Goal: Information Seeking & Learning: Check status

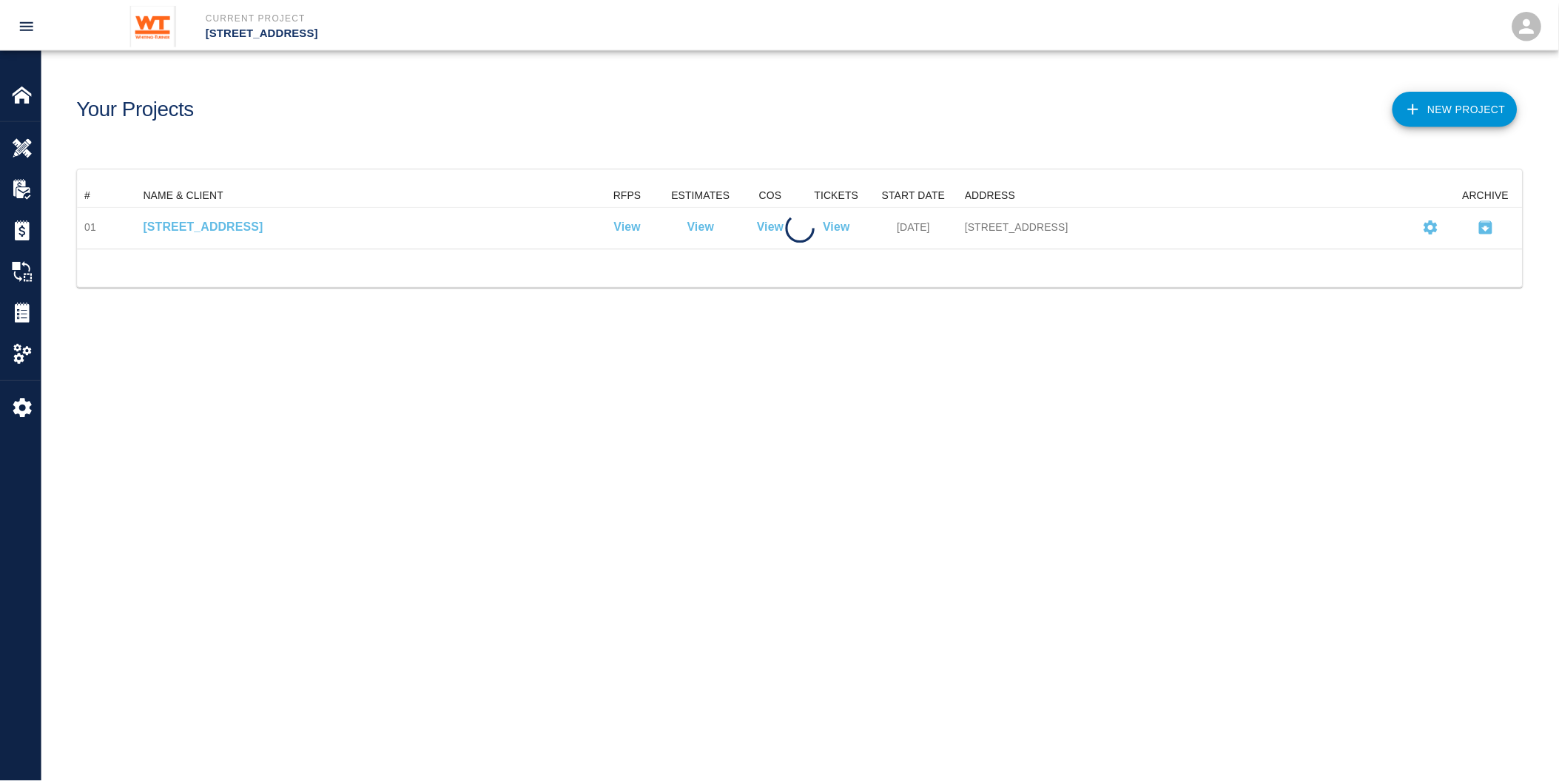
scroll to position [53, 1445]
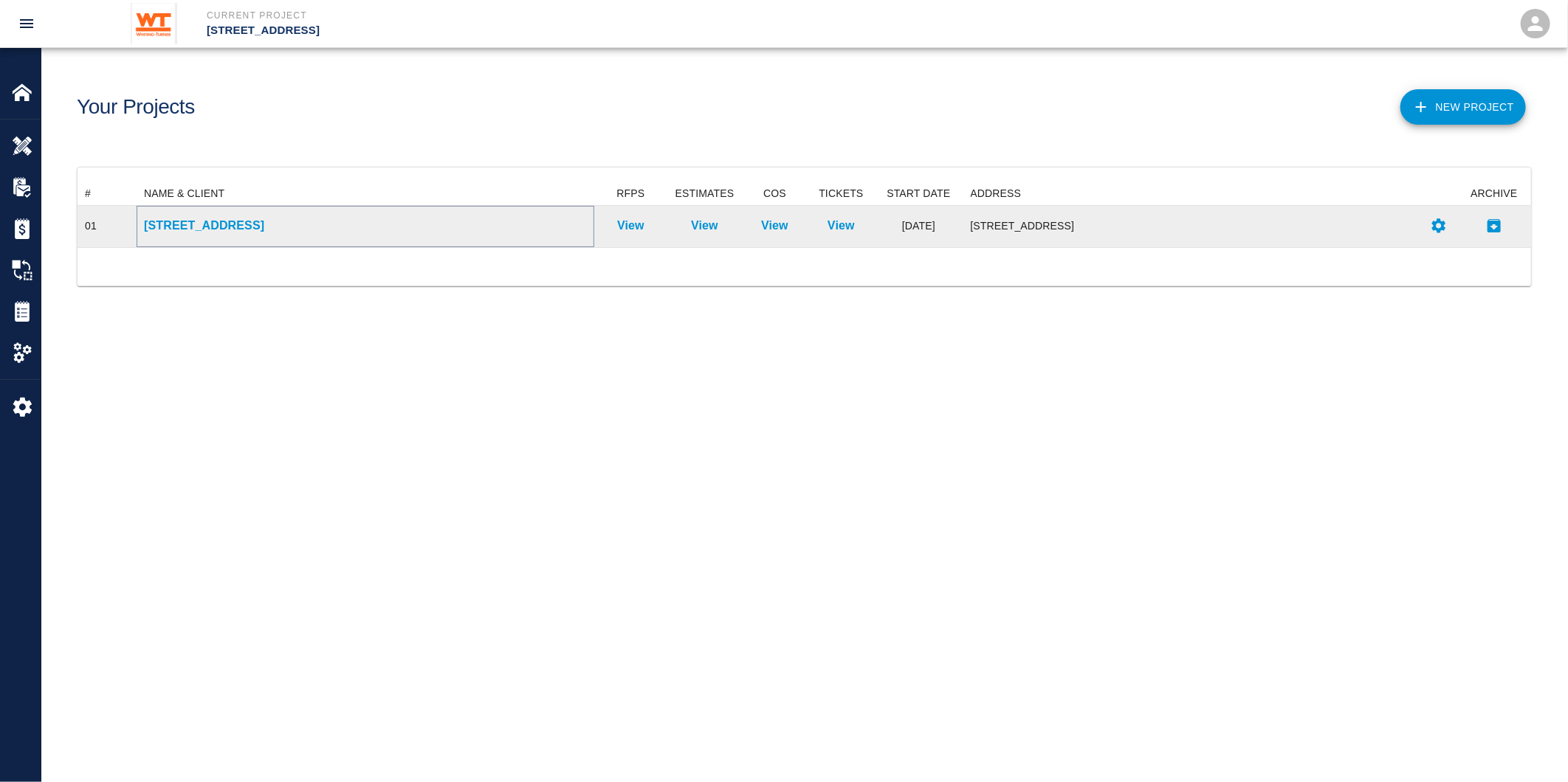
click at [194, 219] on p "[STREET_ADDRESS]" at bounding box center [365, 225] width 443 height 18
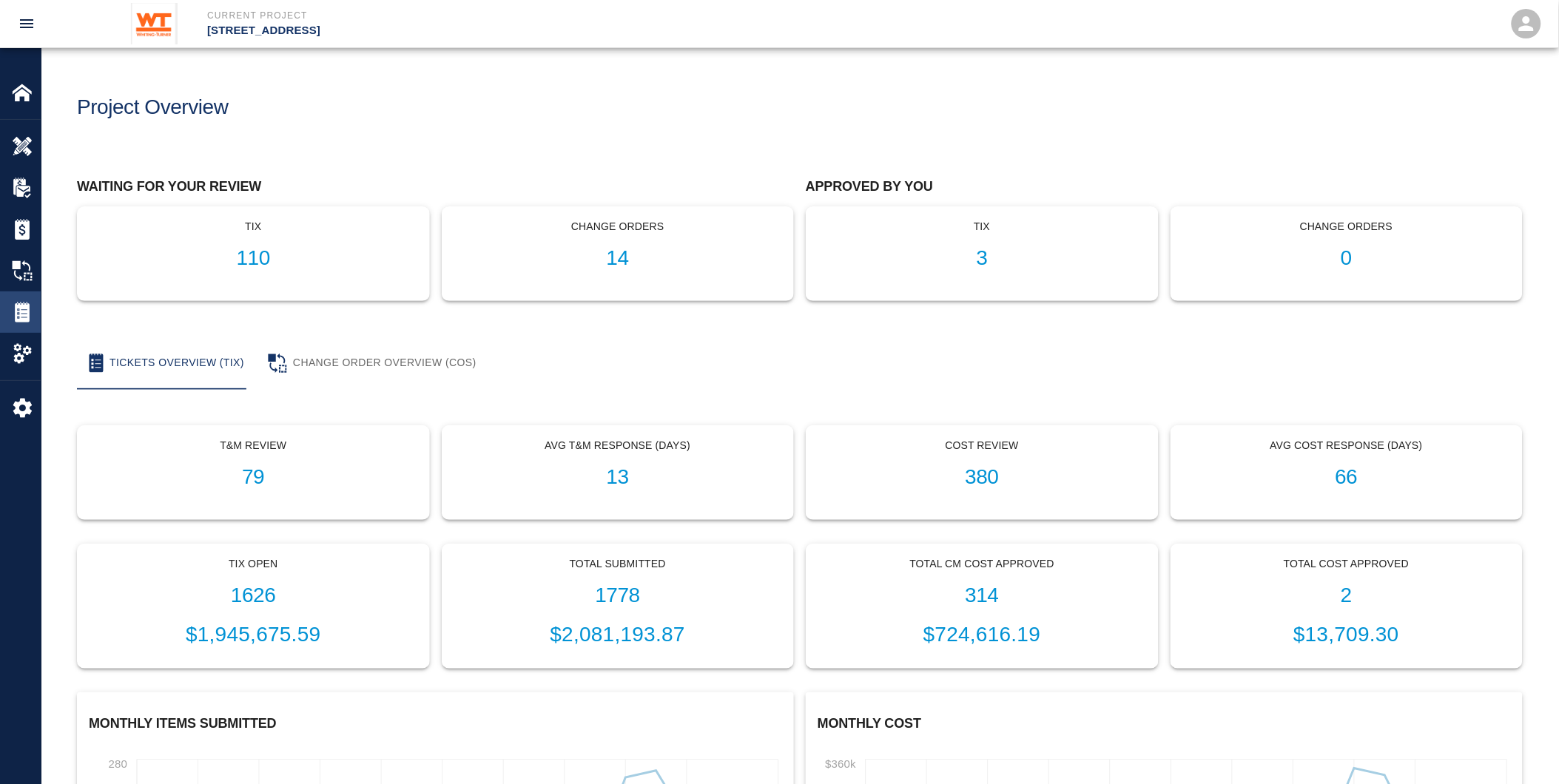
click at [24, 320] on img at bounding box center [22, 312] width 21 height 21
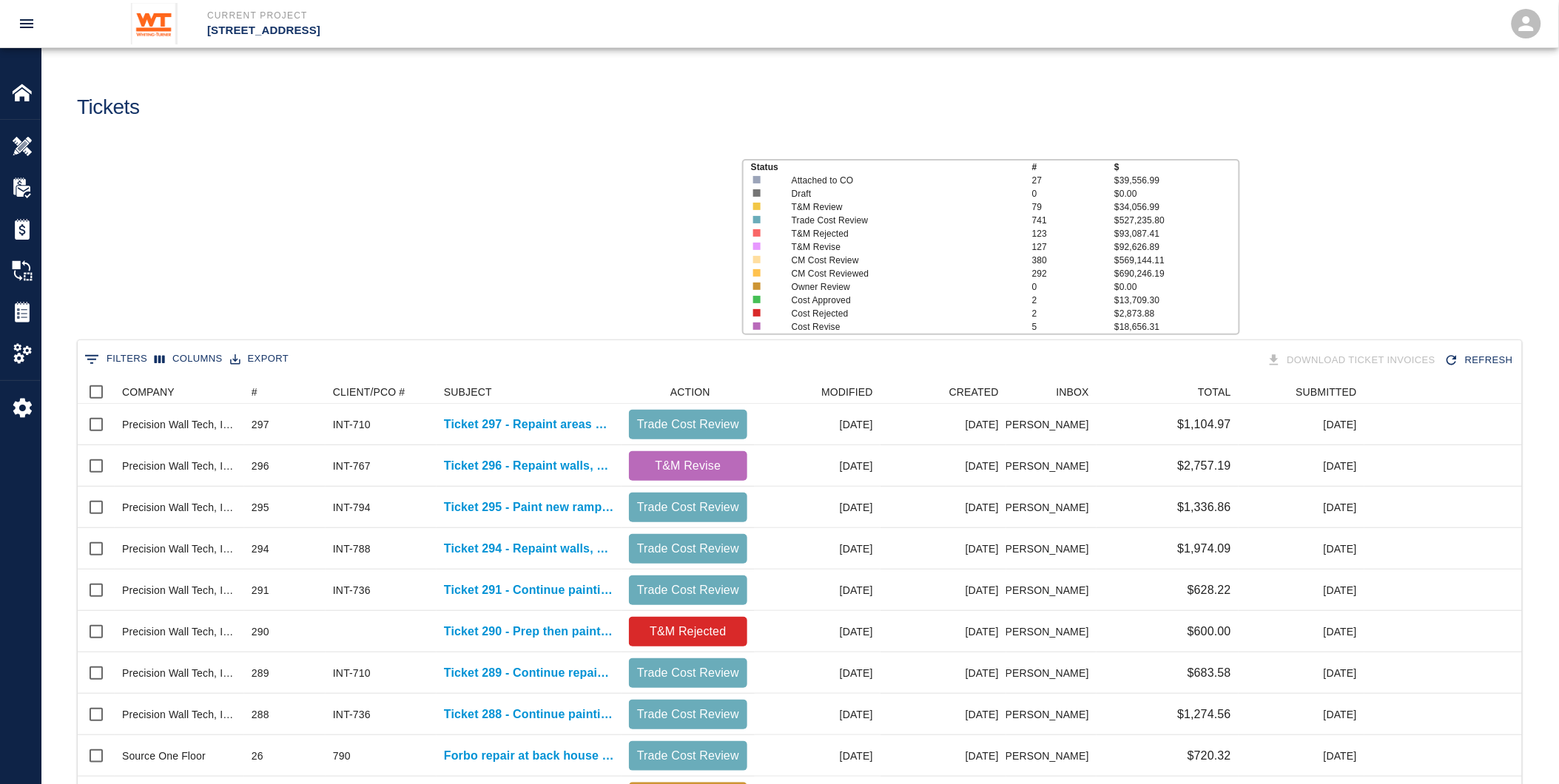
scroll to position [840, 1433]
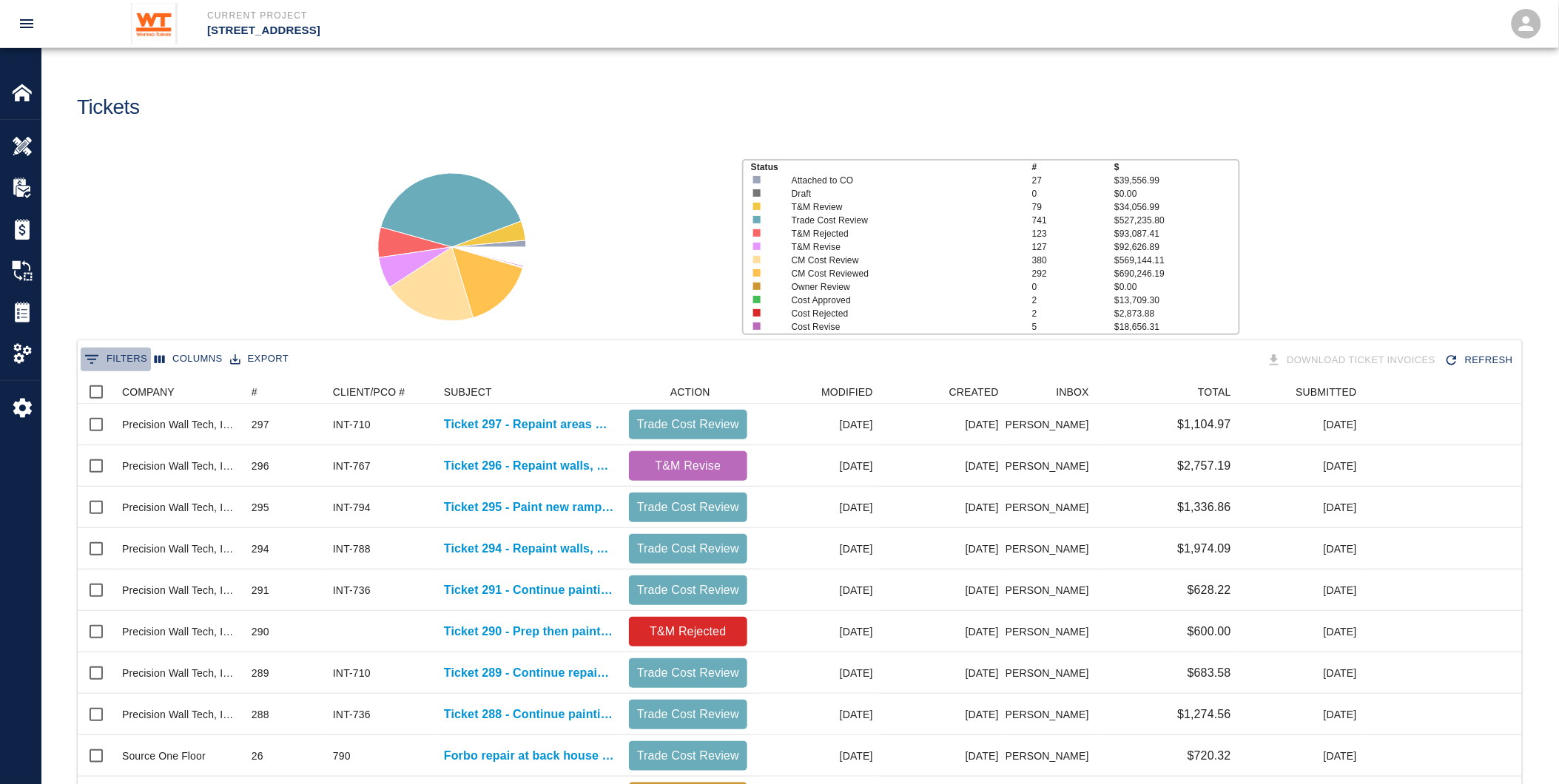
click at [118, 354] on button "0 Filters" at bounding box center [115, 359] width 70 height 23
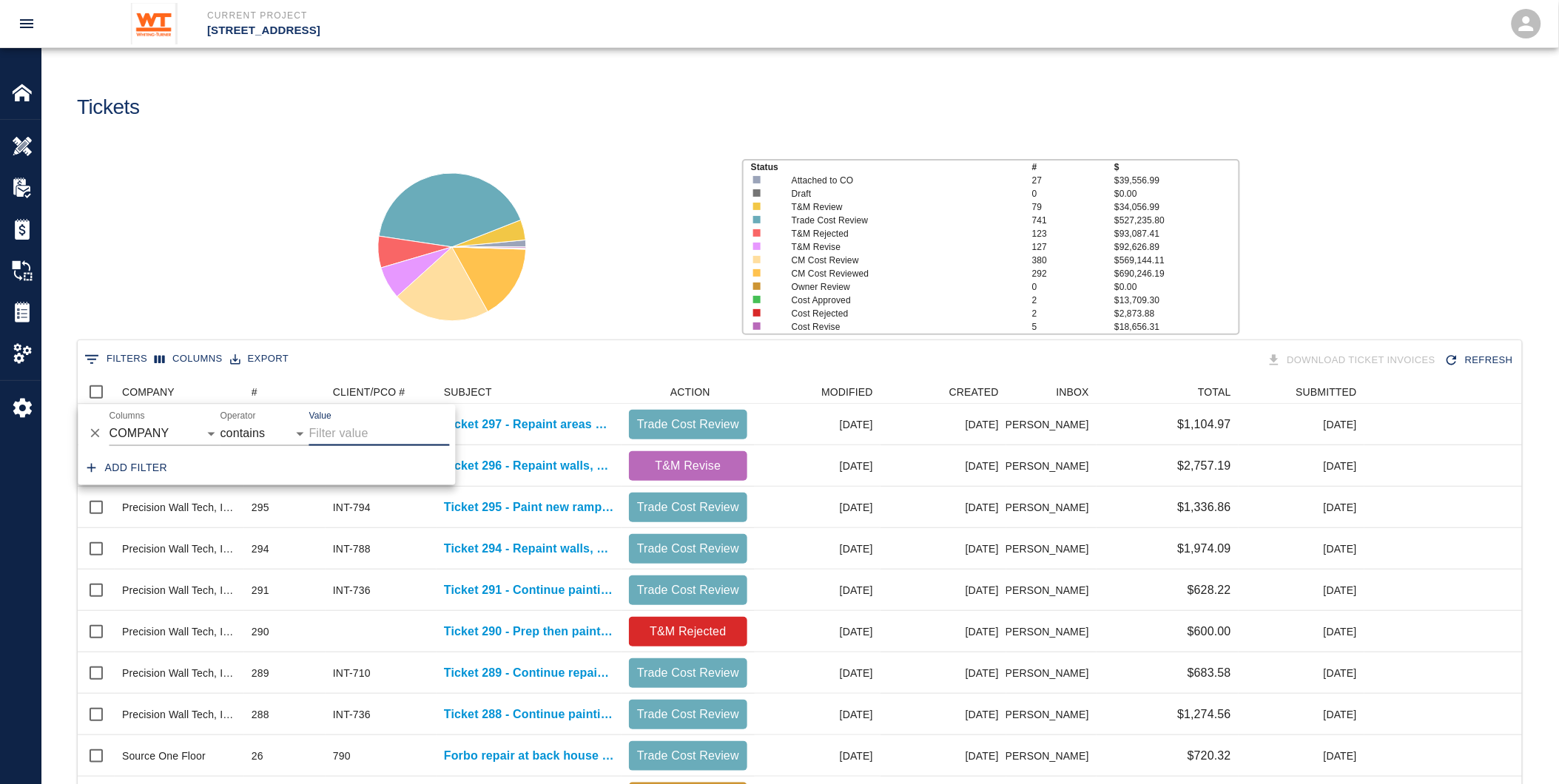
drag, startPoint x: 323, startPoint y: 433, endPoint x: 314, endPoint y: 435, distance: 9.2
click at [323, 433] on input "Value" at bounding box center [380, 434] width 141 height 23
type input "[PERSON_NAME]"
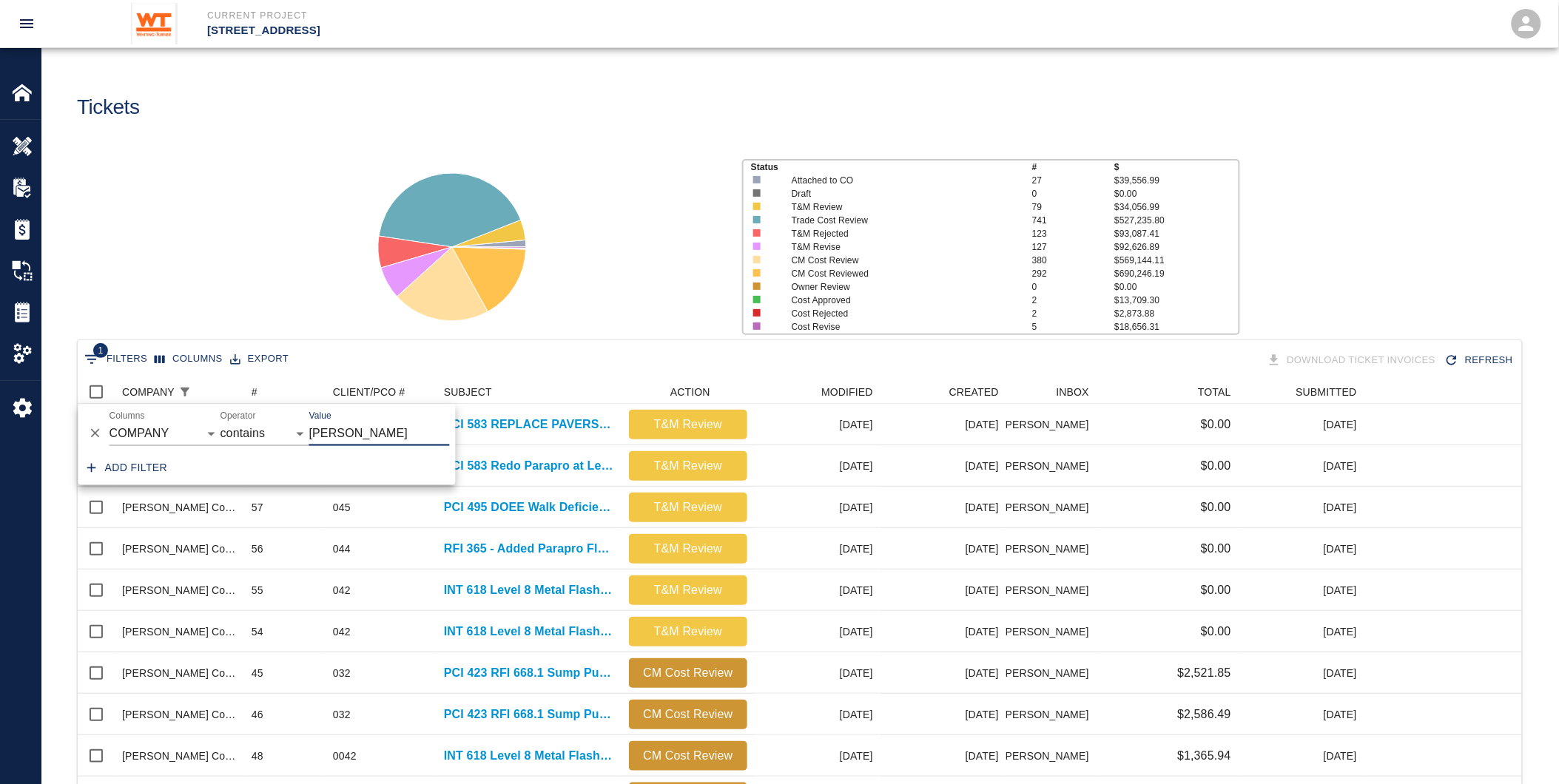
click at [287, 221] on div "Status # $ Attached to CO 27 $39,556.99 Draft 0 $0.00 T&M Review 79 $34,056.99 …" at bounding box center [794, 241] width 1529 height 197
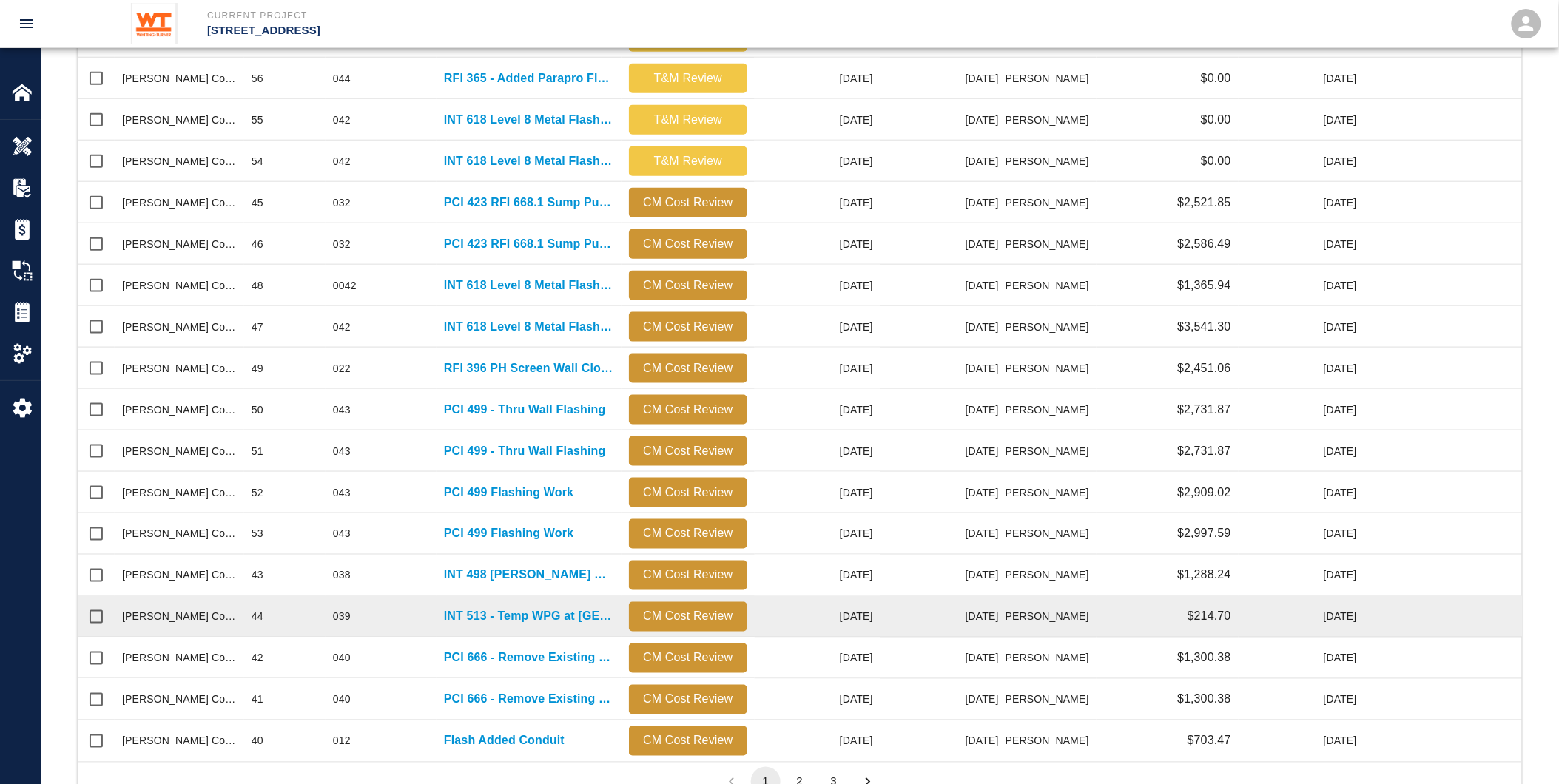
scroll to position [523, 0]
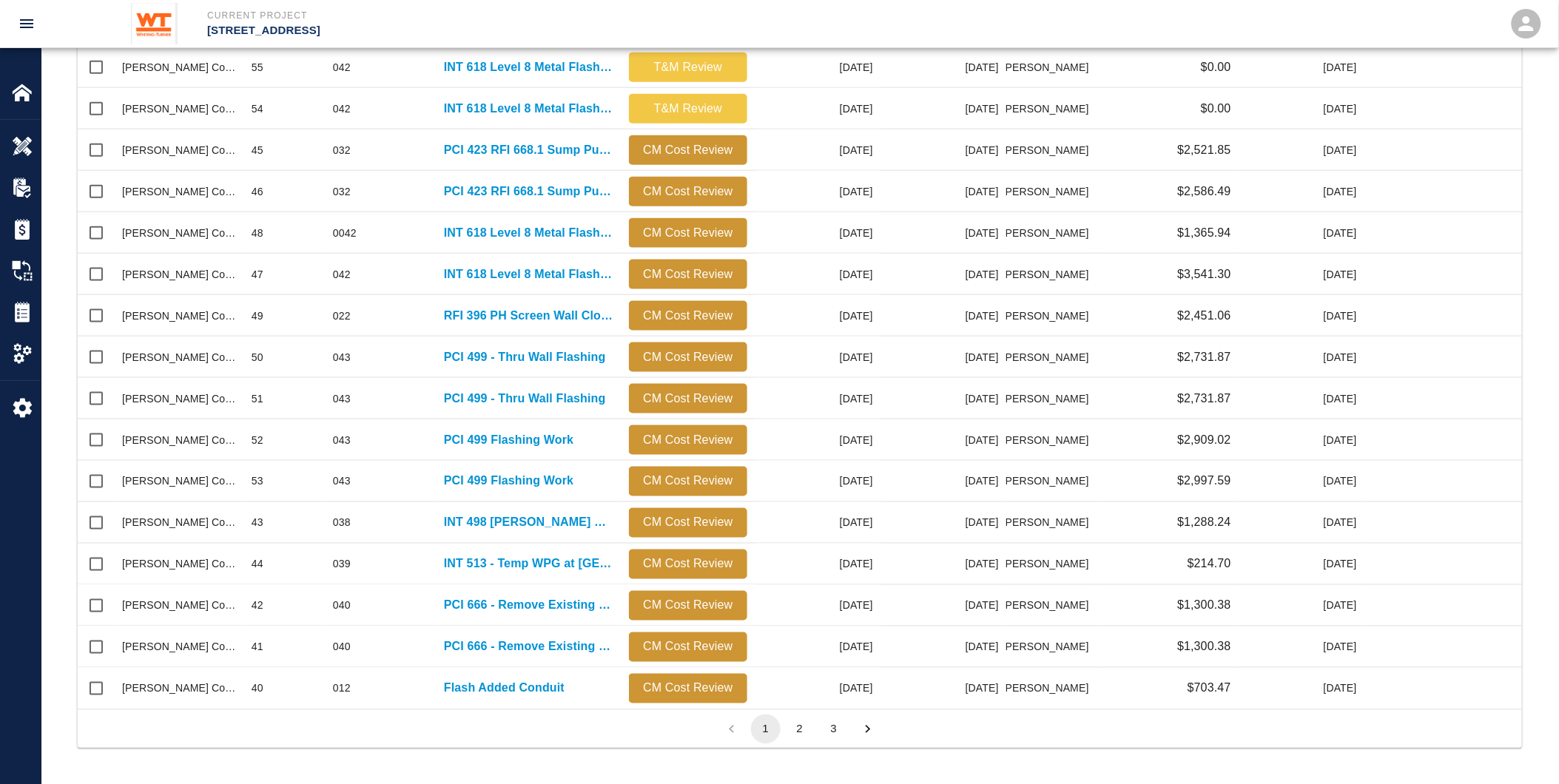
click at [805, 729] on button "2" at bounding box center [800, 730] width 29 height 29
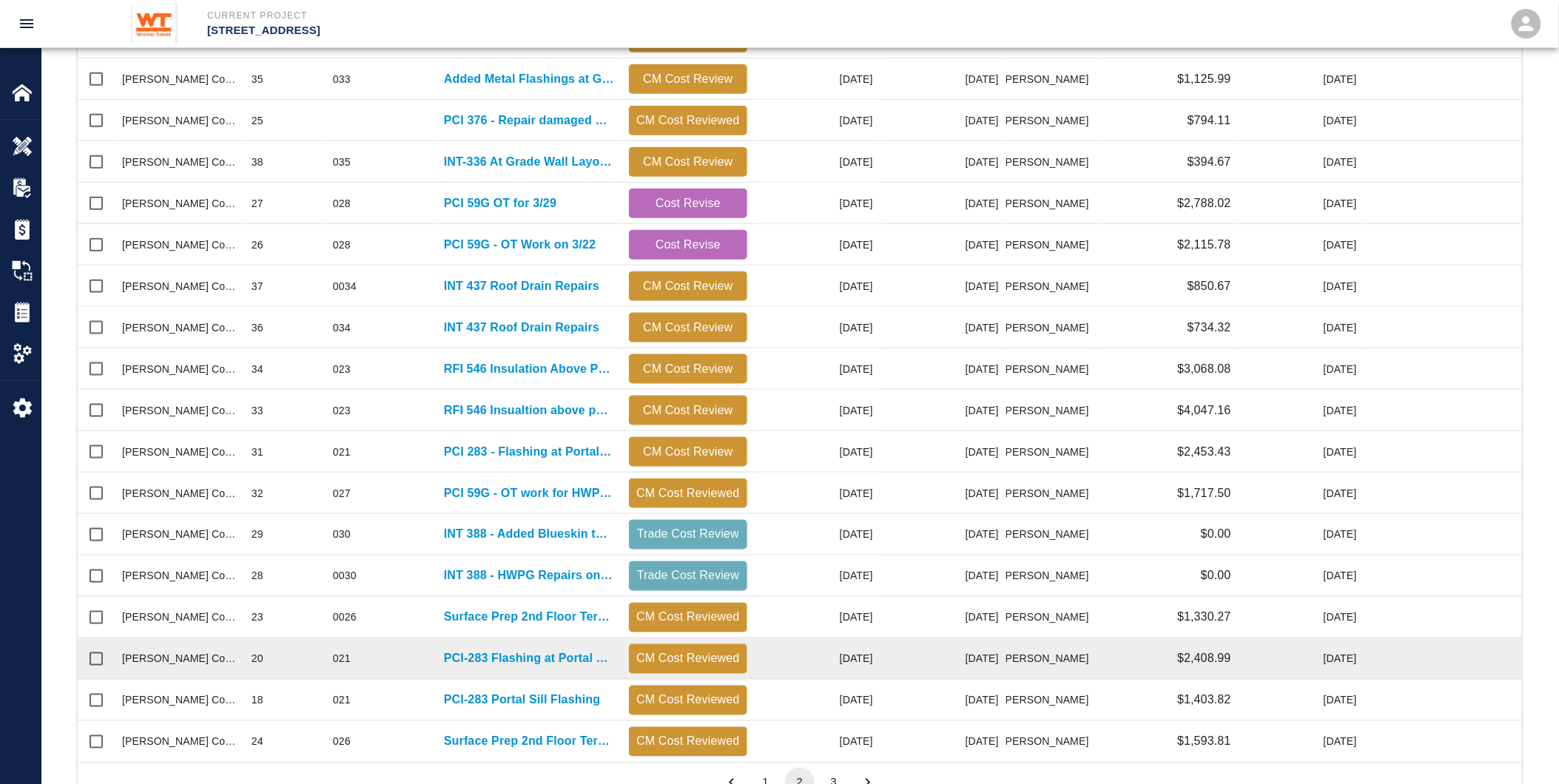
scroll to position [441, 0]
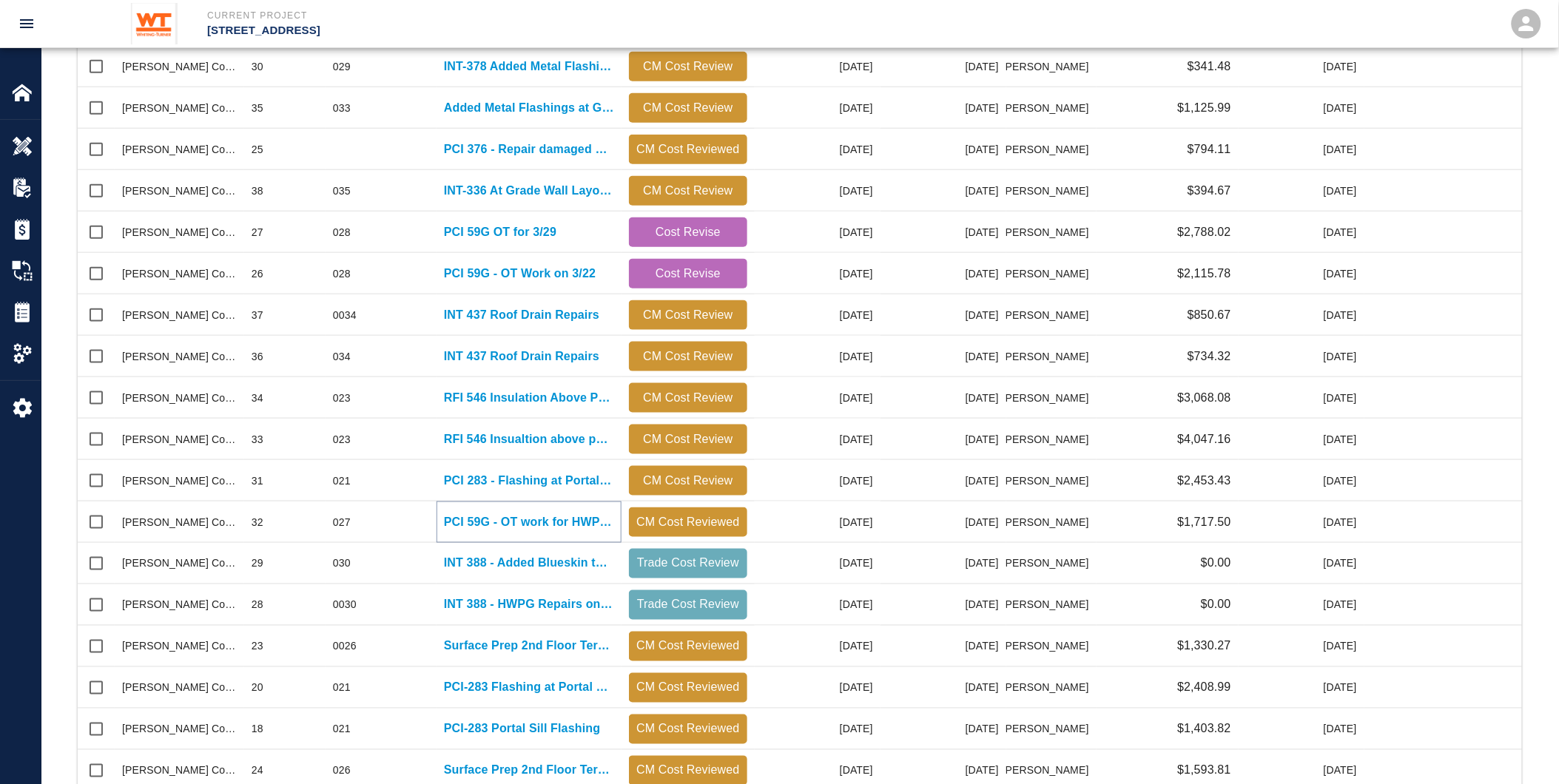
click at [488, 513] on p "PCI 59G - OT work for HWPG at Grade" at bounding box center [529, 522] width 170 height 18
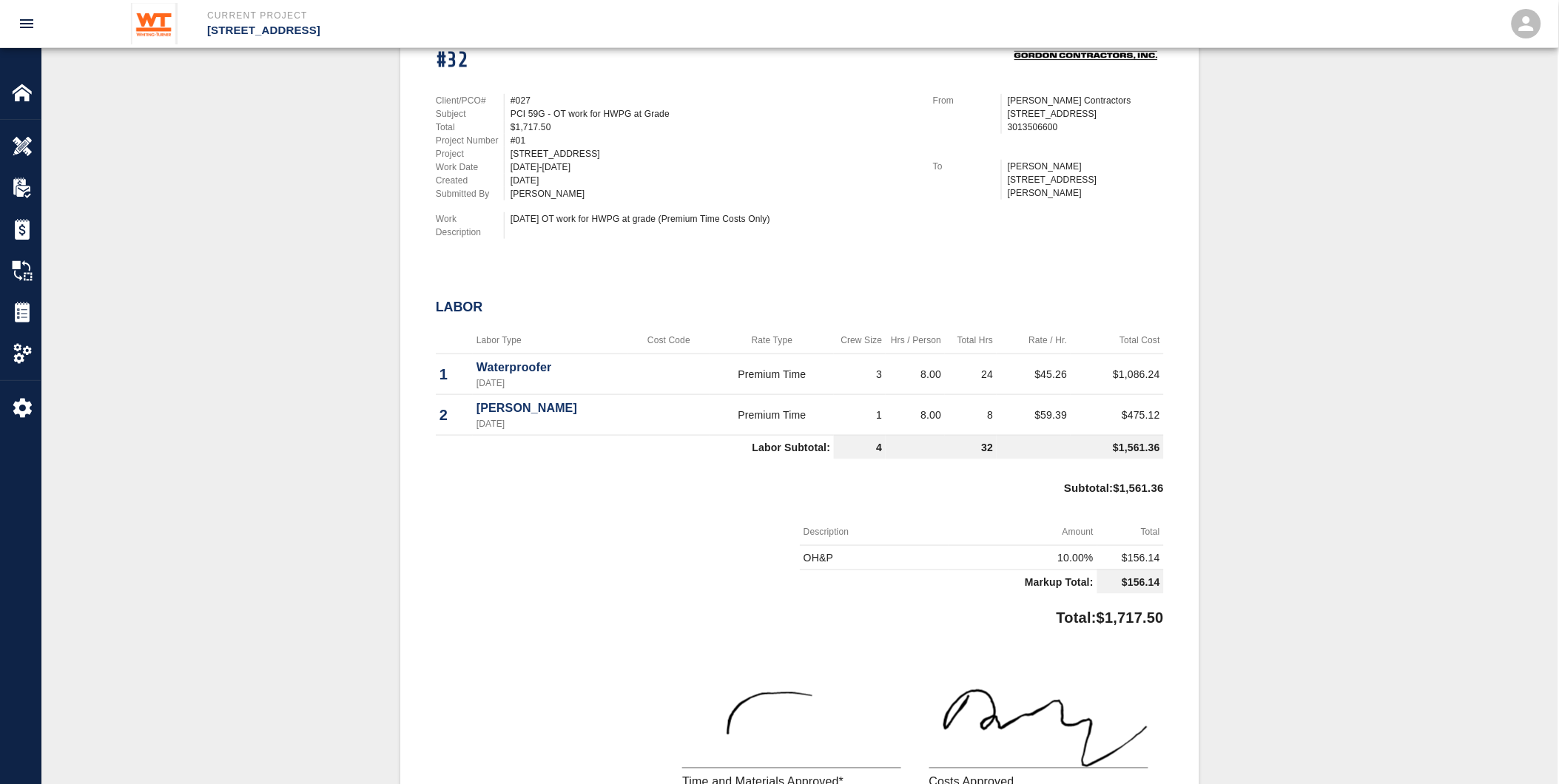
scroll to position [122, 0]
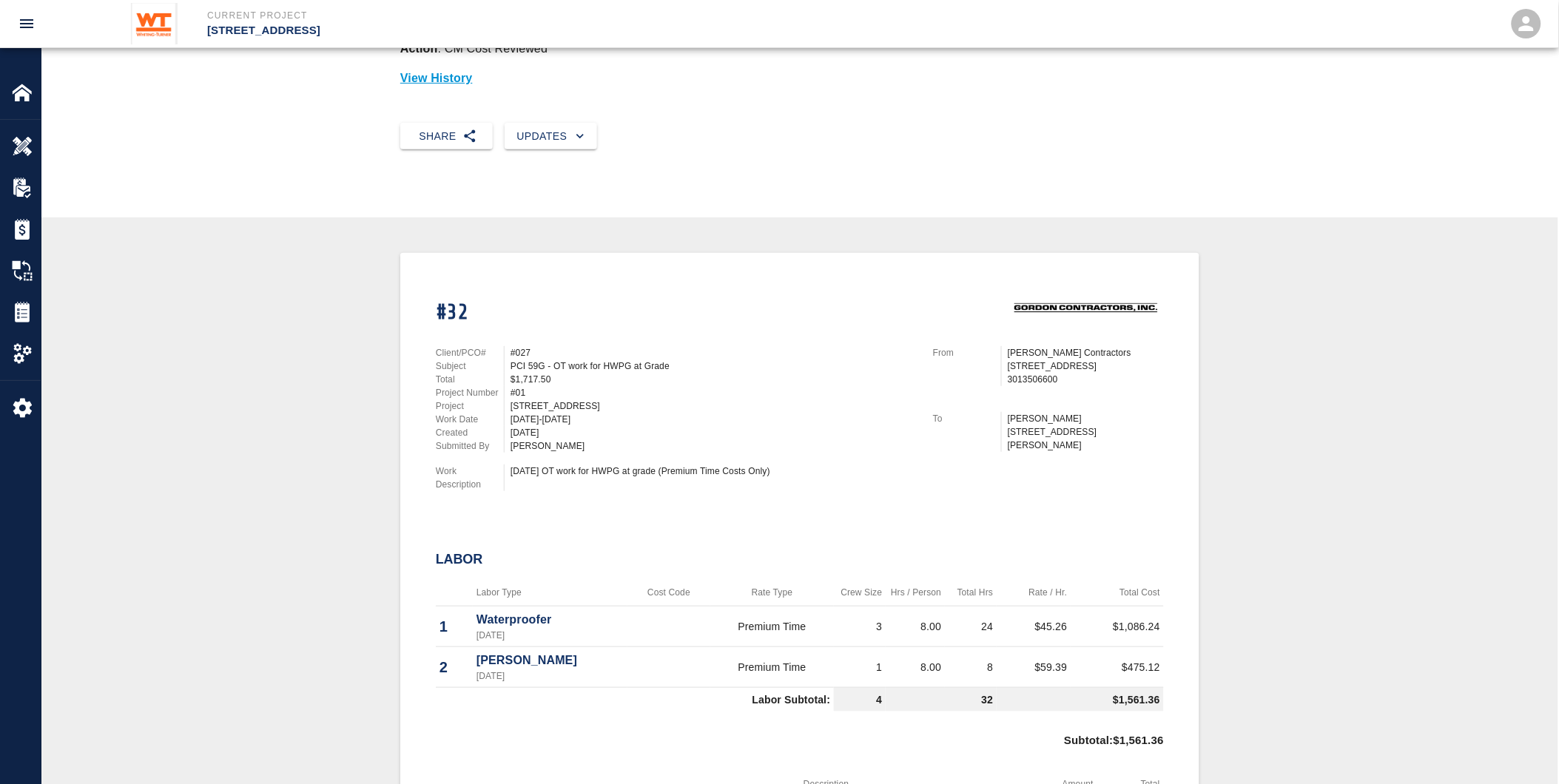
click at [838, 448] on div "Client/PCO# #027 Subject PCI 59G - OT work for HWPG at Grade Total $1,717.50 Pr…" at bounding box center [667, 416] width 497 height 174
click at [824, 373] on div "$1,717.50" at bounding box center [713, 379] width 405 height 13
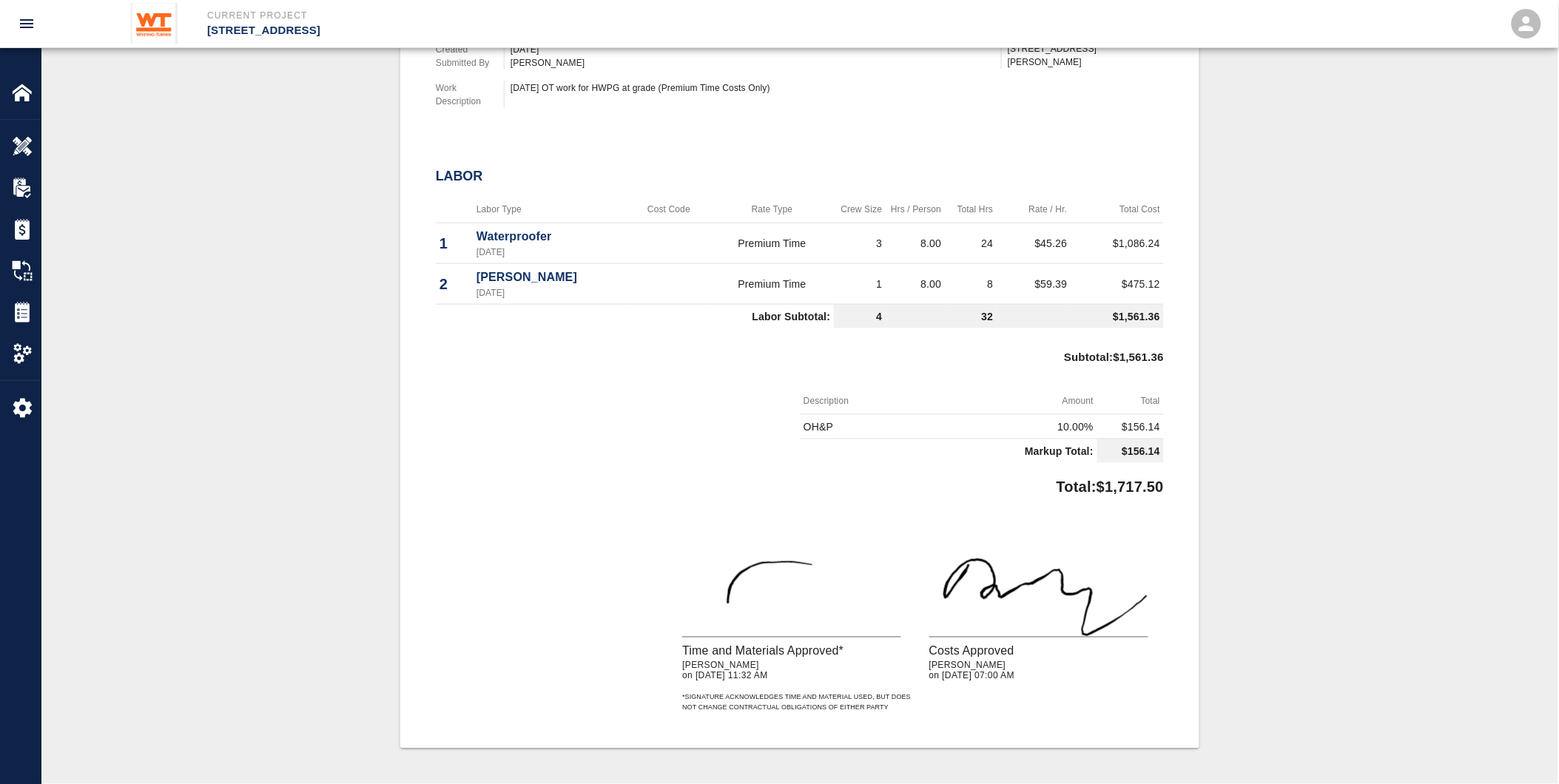
scroll to position [533, 0]
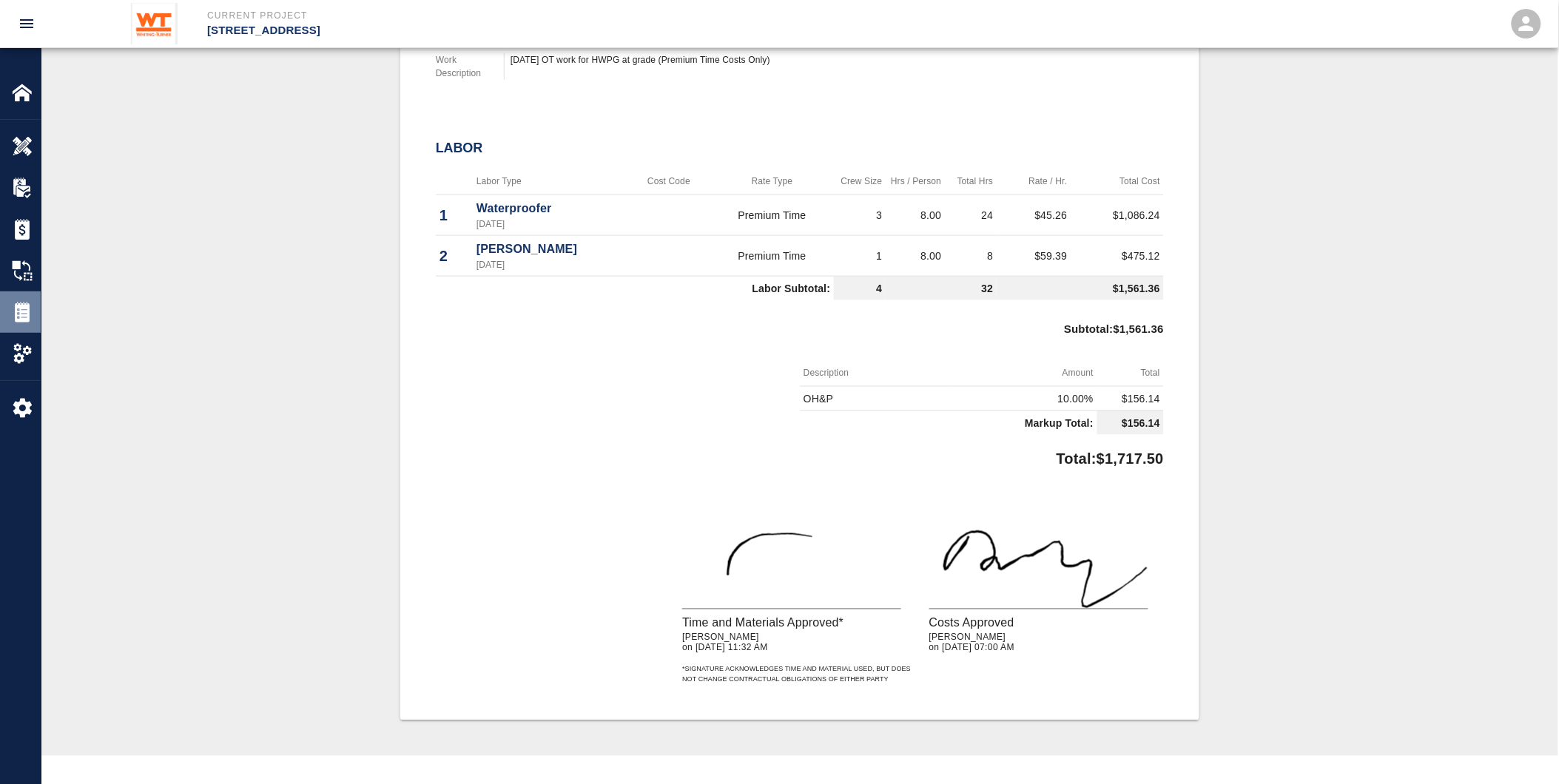
click at [15, 297] on div "Tickets" at bounding box center [20, 312] width 41 height 41
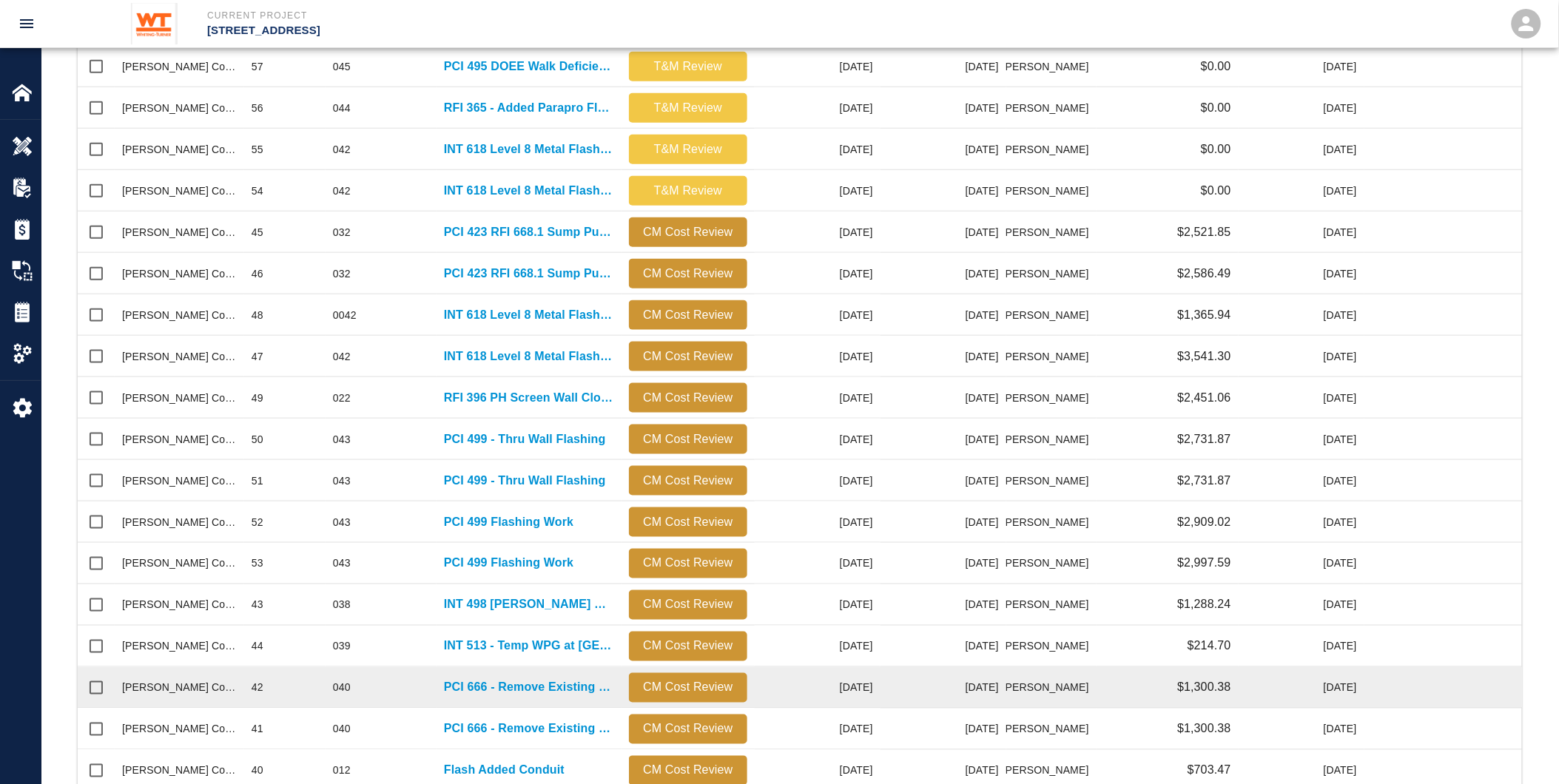
scroll to position [523, 0]
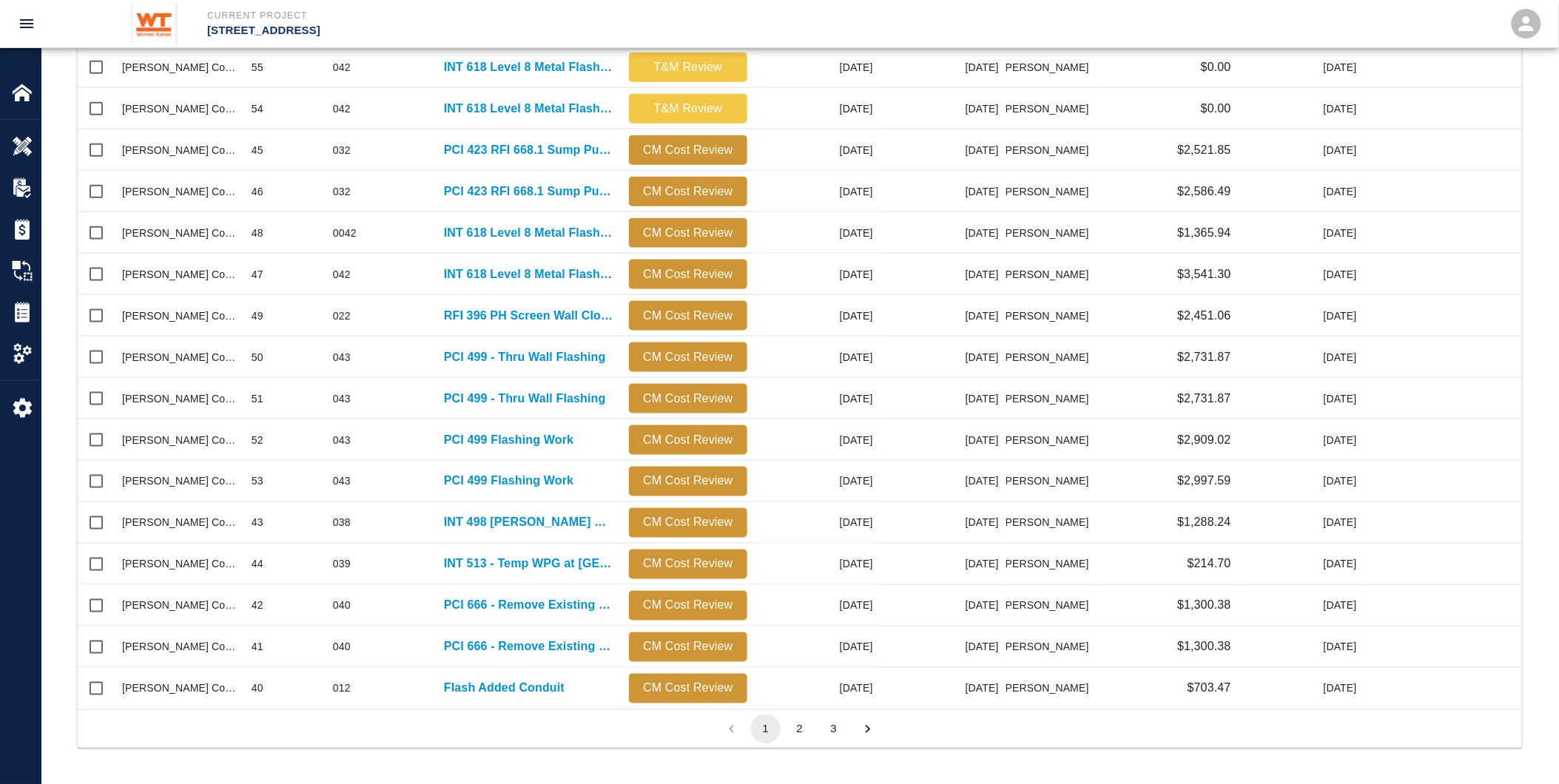
click at [827, 731] on button "3" at bounding box center [834, 730] width 29 height 29
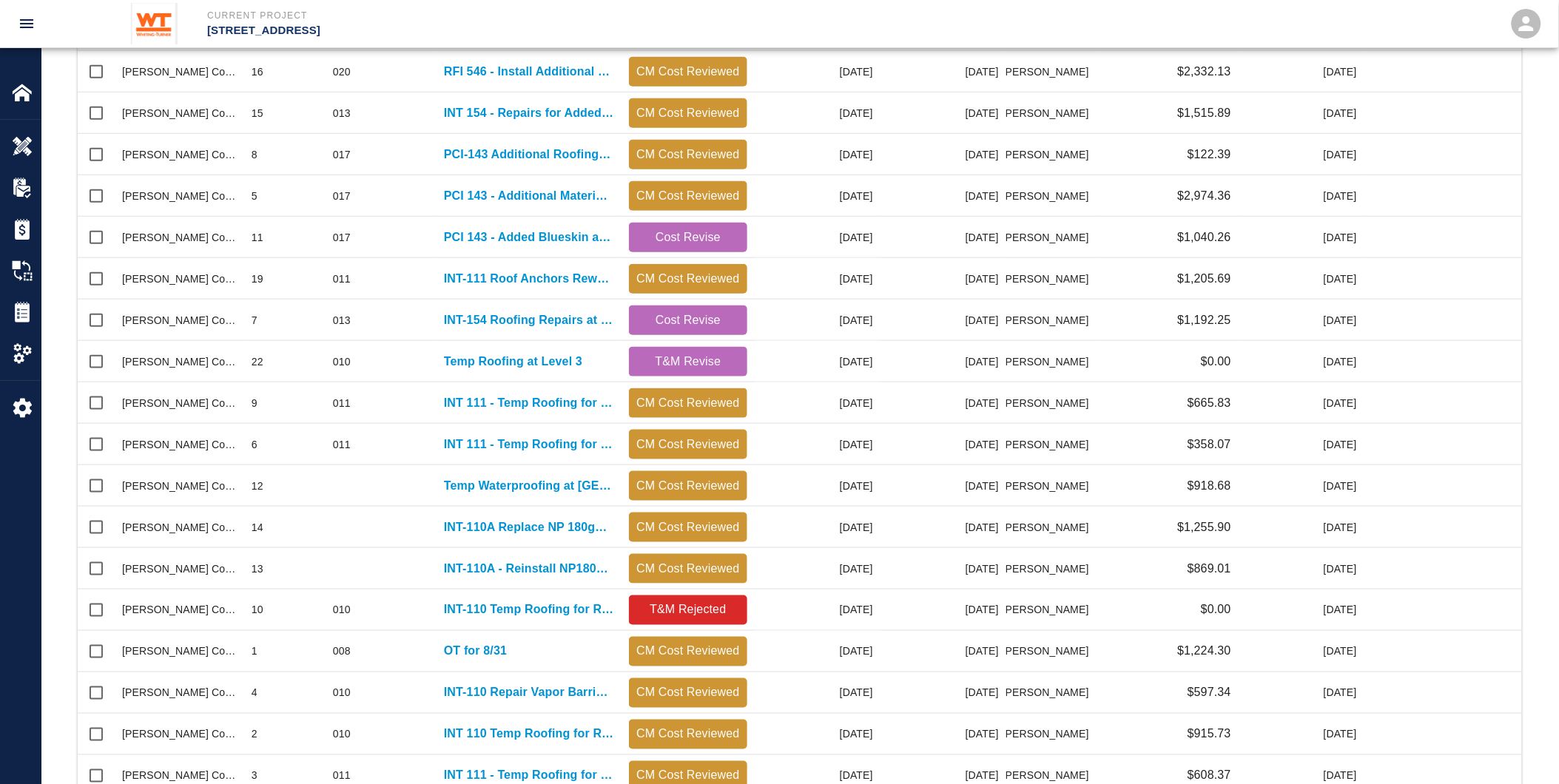
scroll to position [481, 0]
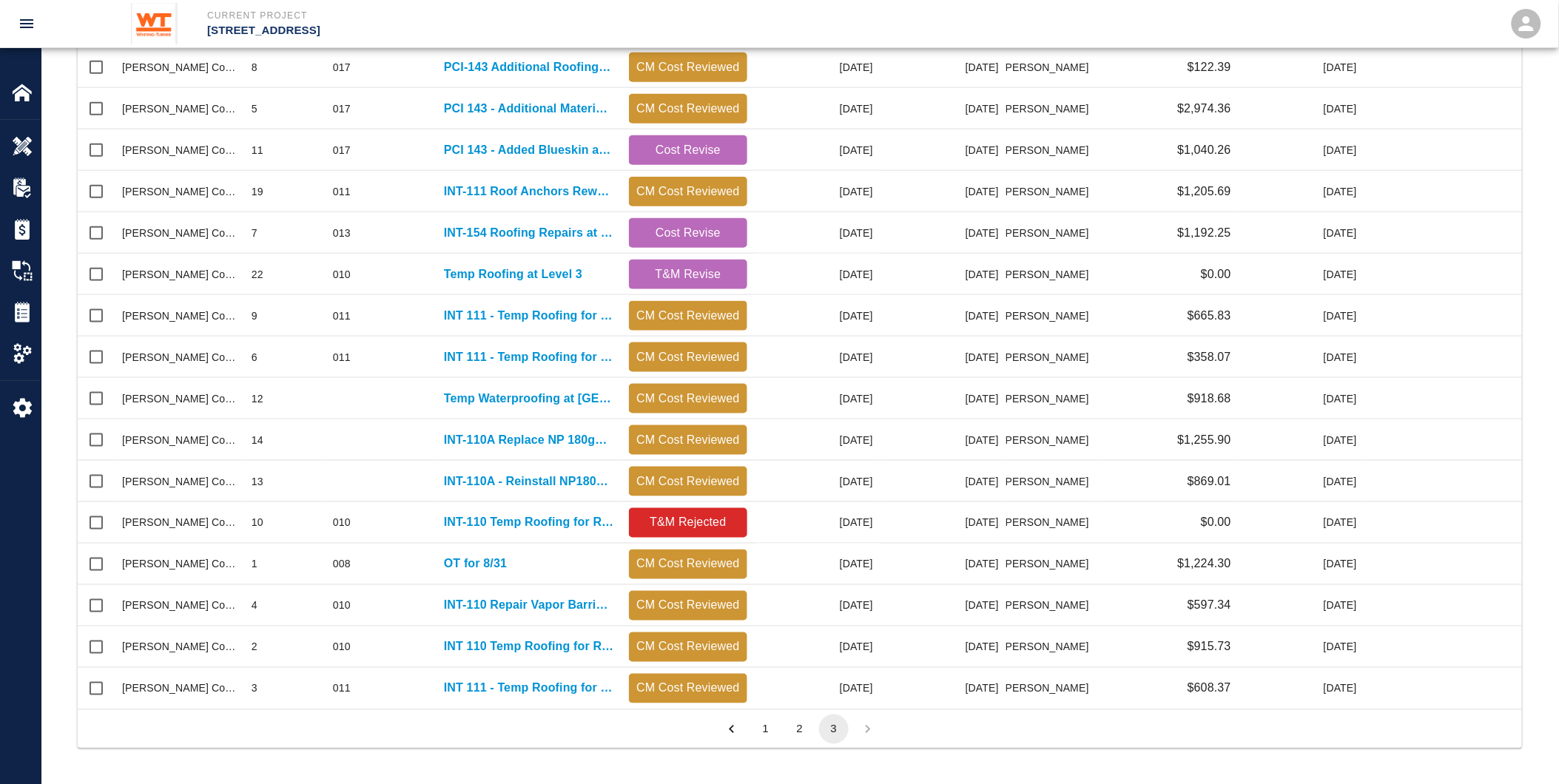
click at [809, 731] on button "2" at bounding box center [800, 730] width 29 height 29
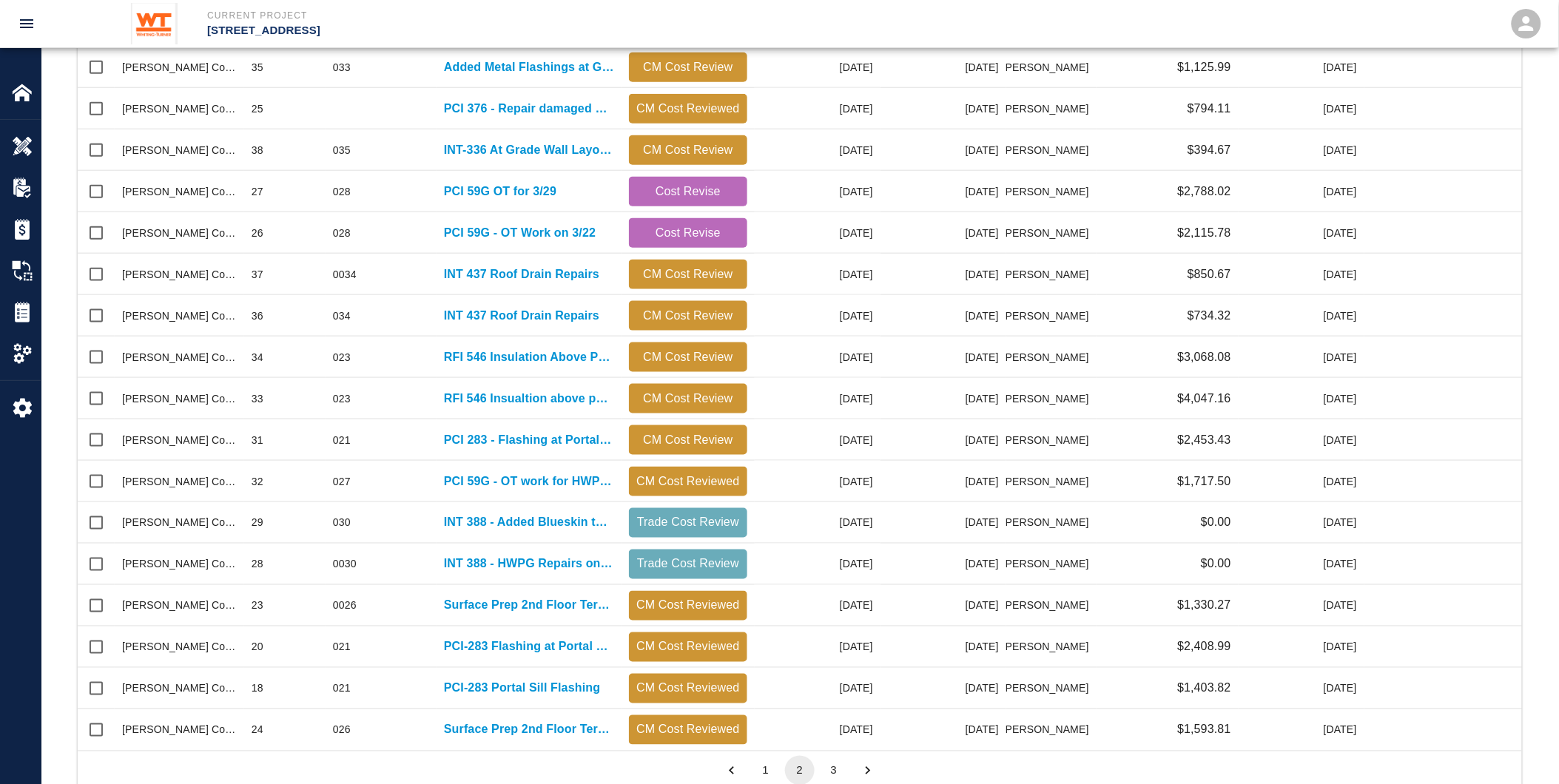
scroll to position [840, 1433]
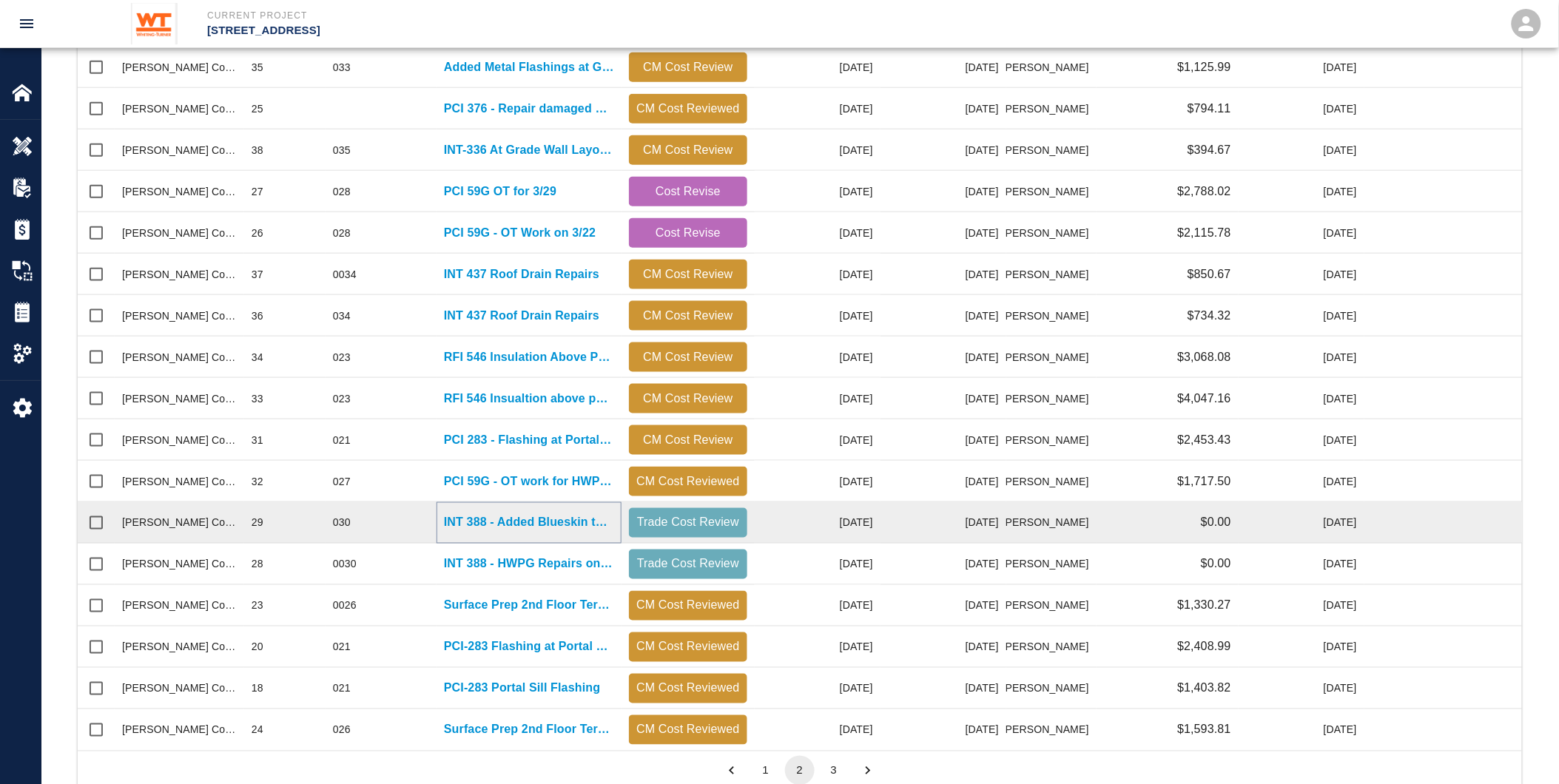
click at [507, 516] on p "INT 388 - Added Blueskin to Main Roof Louver" at bounding box center [529, 523] width 170 height 18
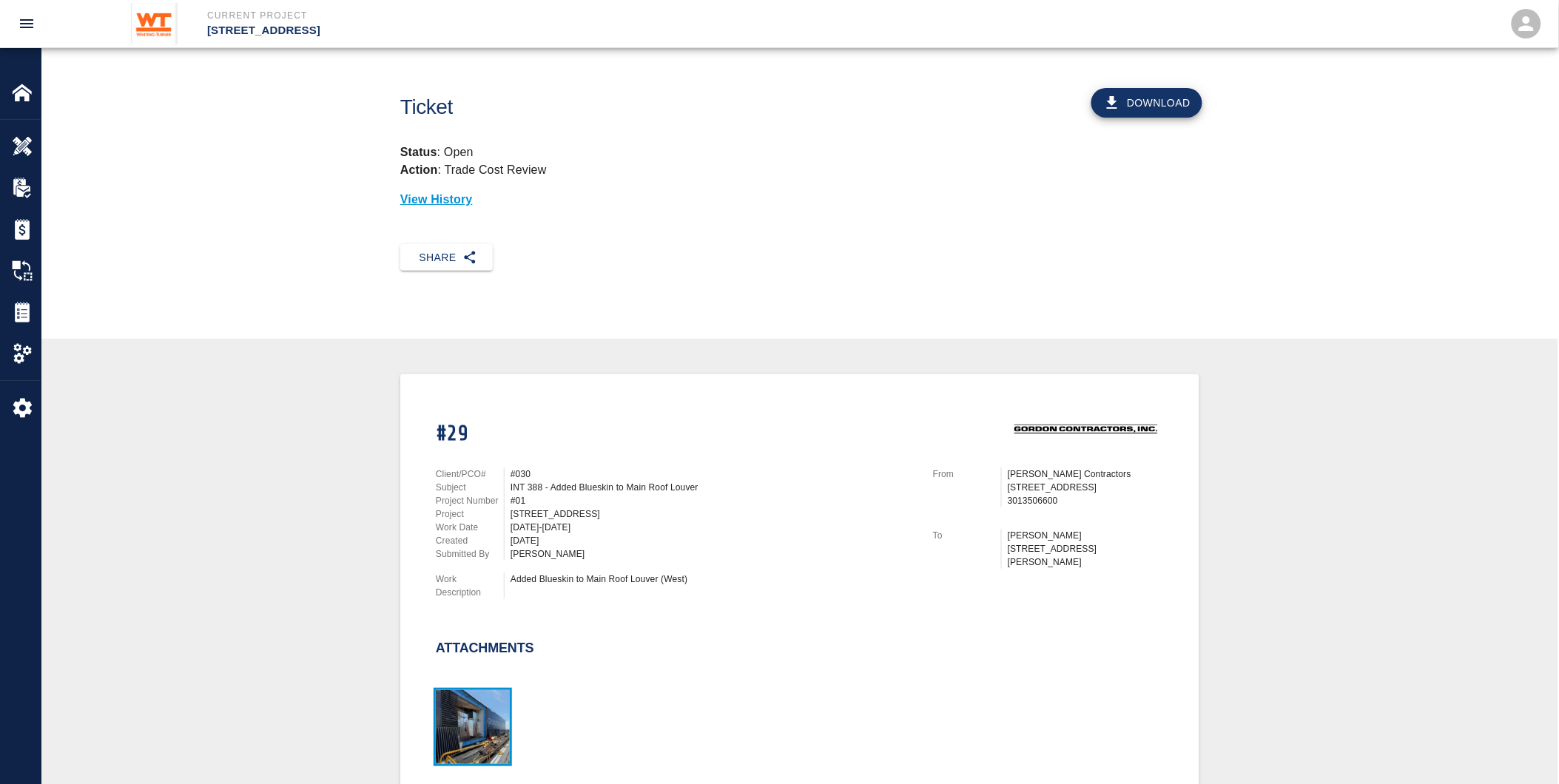
click at [471, 703] on img "button" at bounding box center [473, 727] width 74 height 74
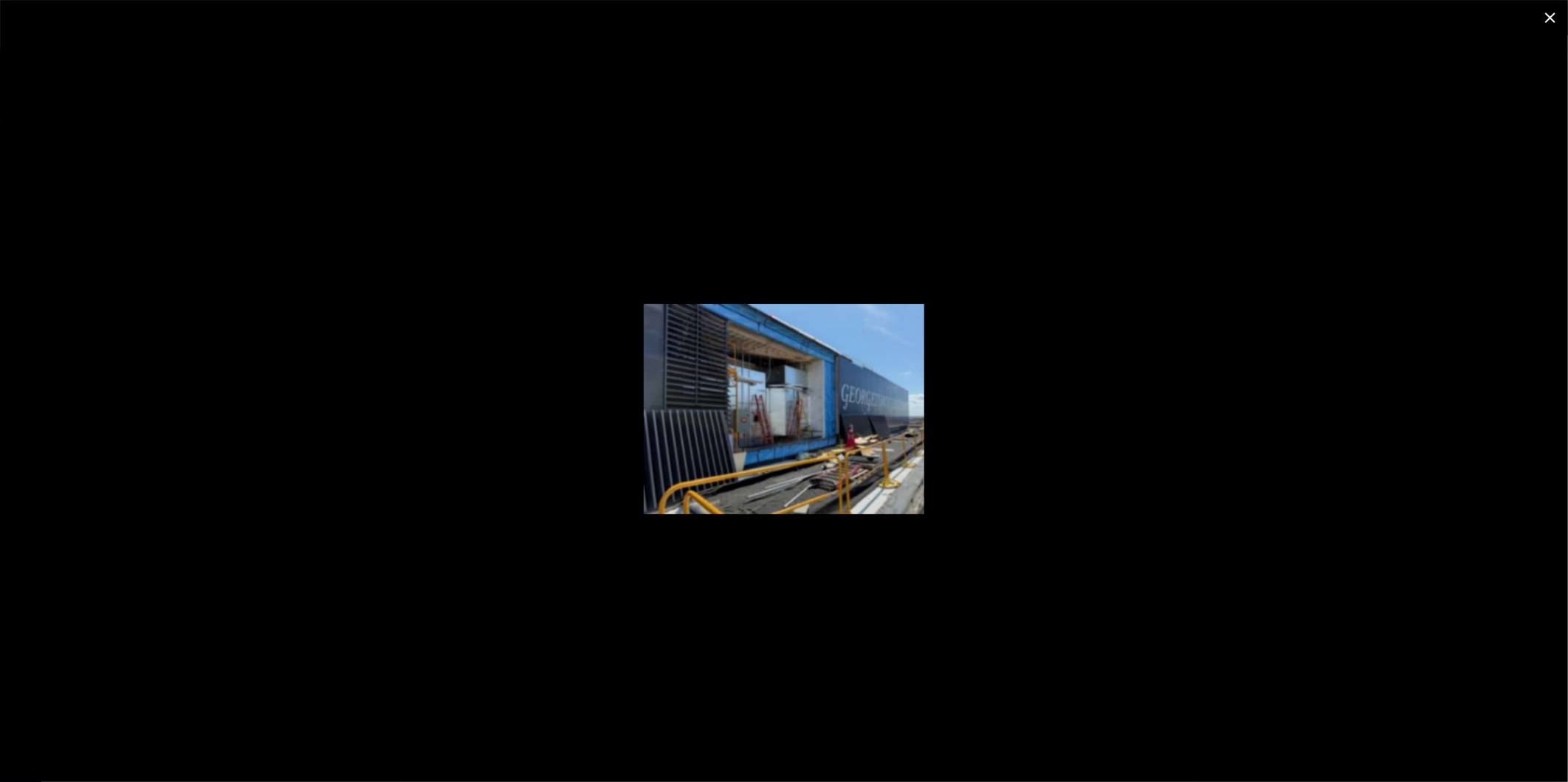
click at [1553, 15] on icon "close" at bounding box center [1550, 18] width 10 height 10
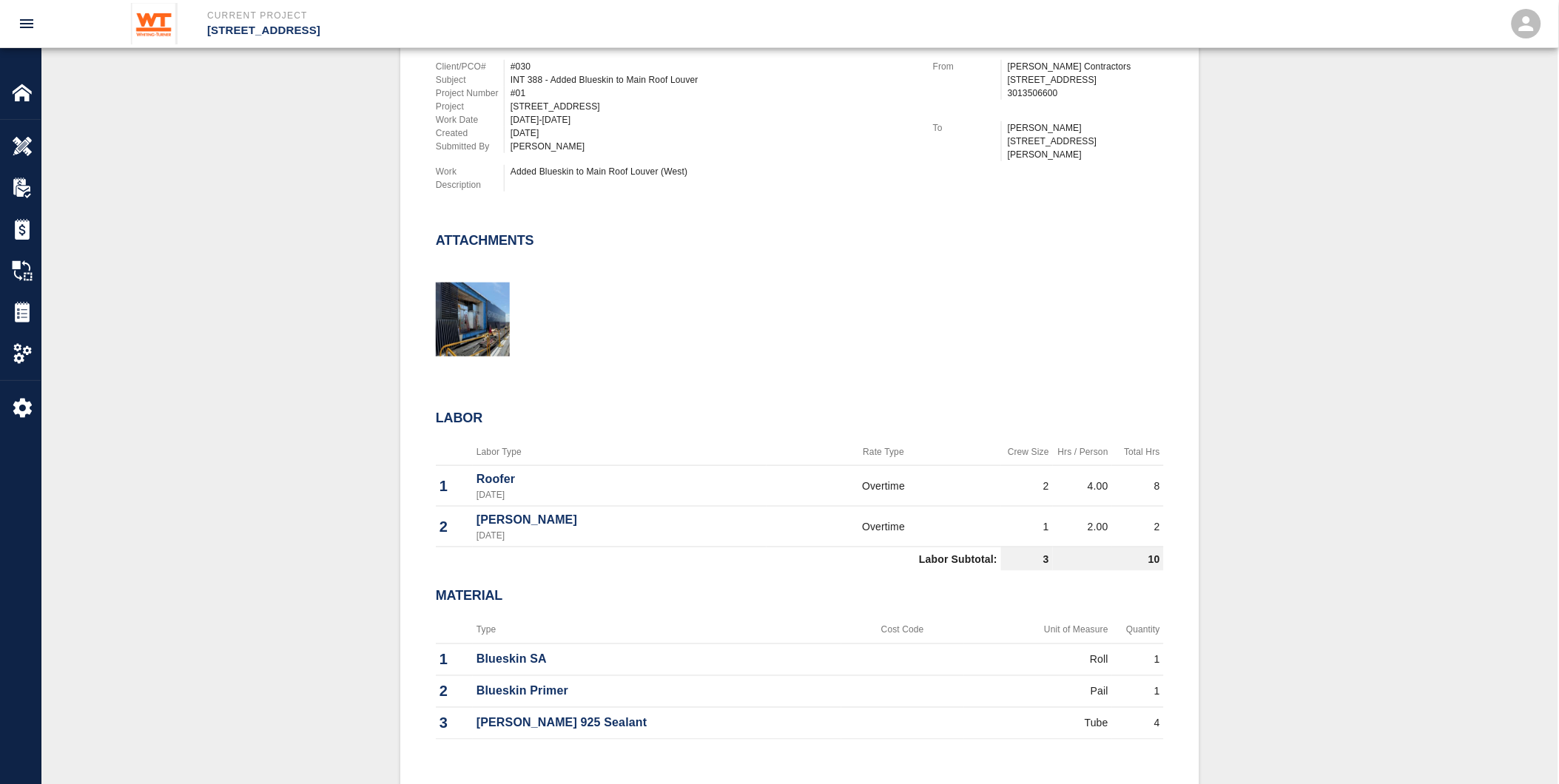
scroll to position [329, 0]
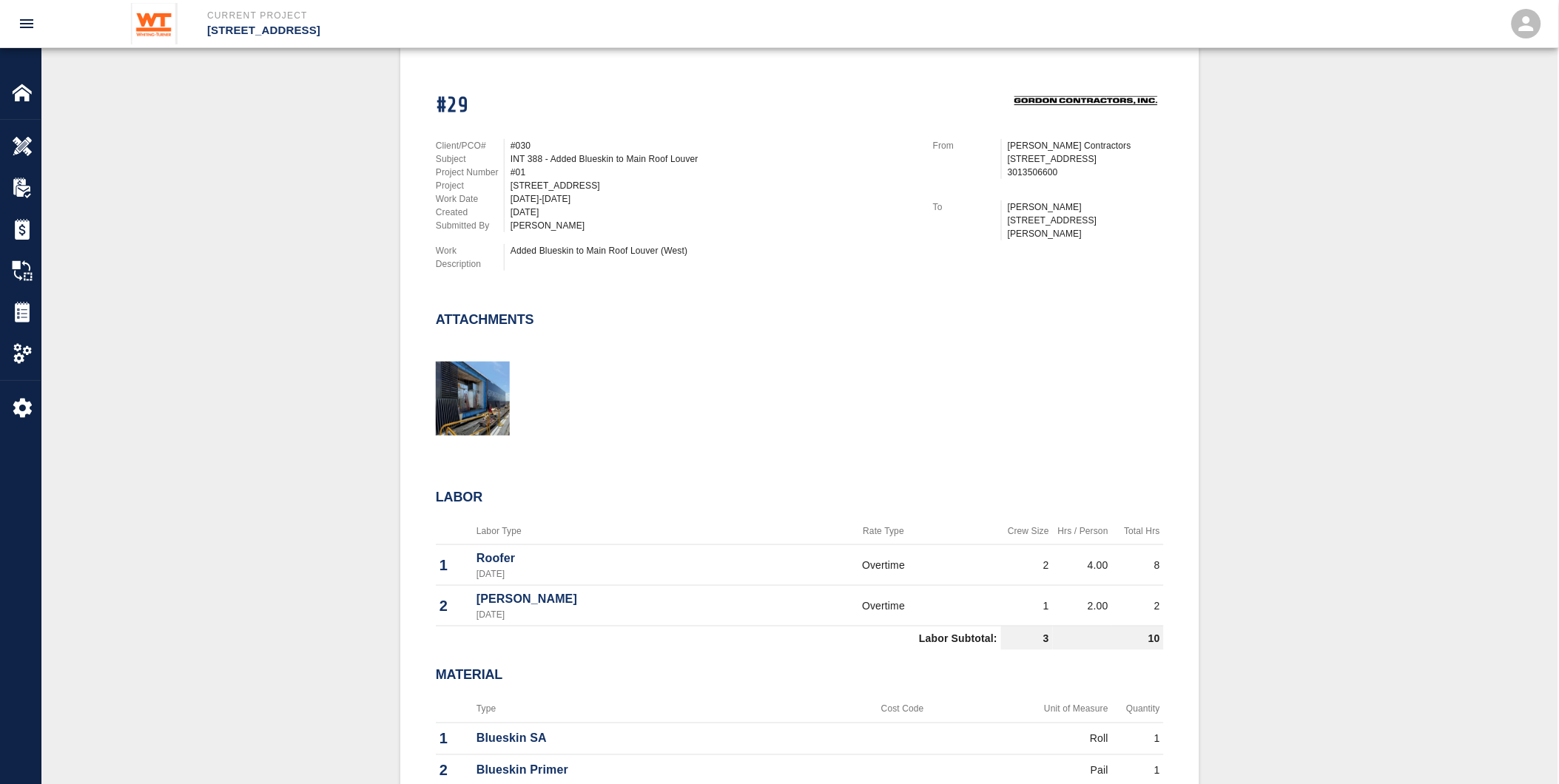
click at [1259, 292] on div "#29 Client/PCO# #030 Subject INT 388 - Added Blueskin to Main Roof Louver Proje…" at bounding box center [800, 561] width 1446 height 1030
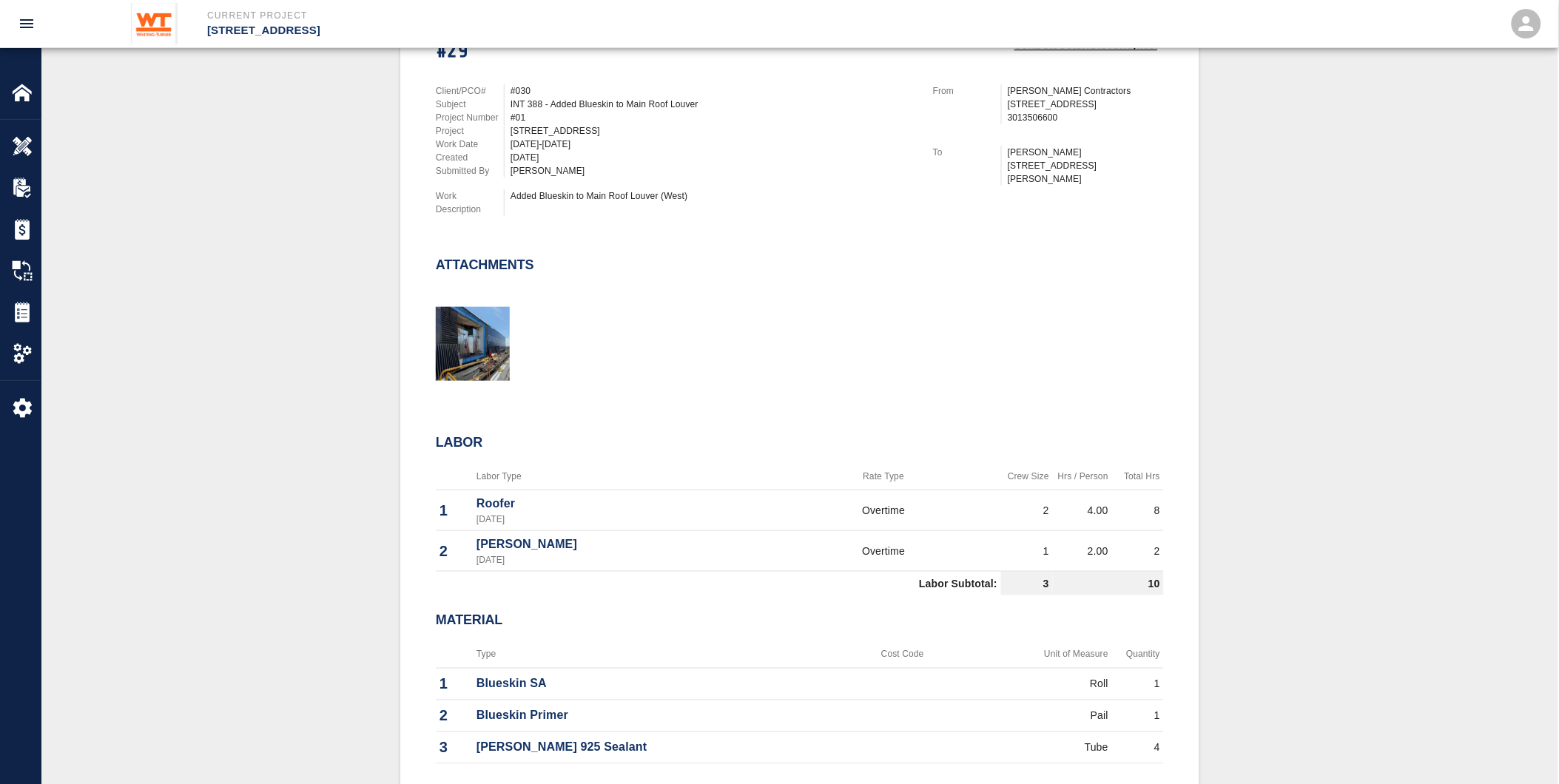
scroll to position [411, 0]
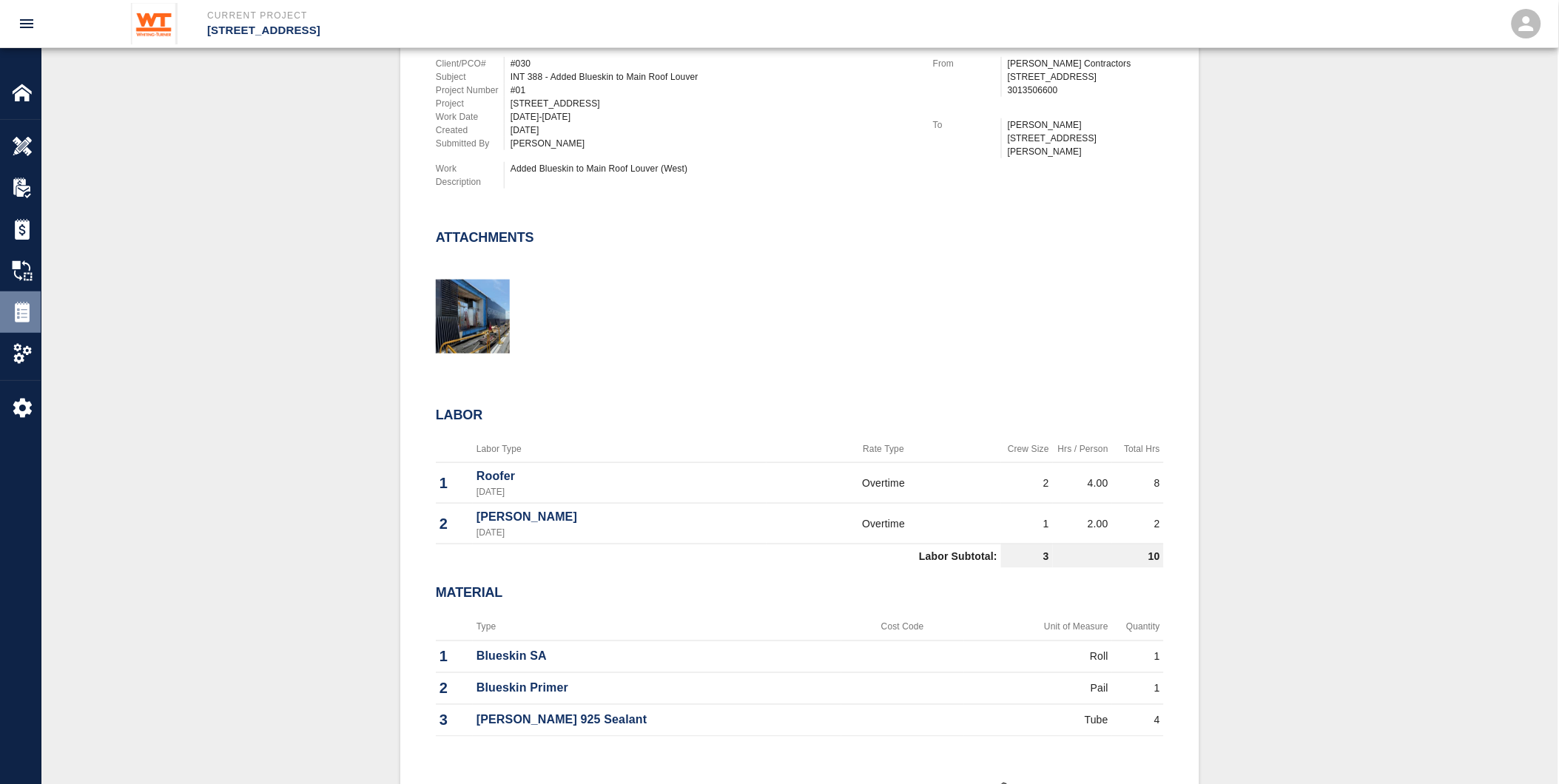
click at [17, 304] on img at bounding box center [22, 312] width 21 height 21
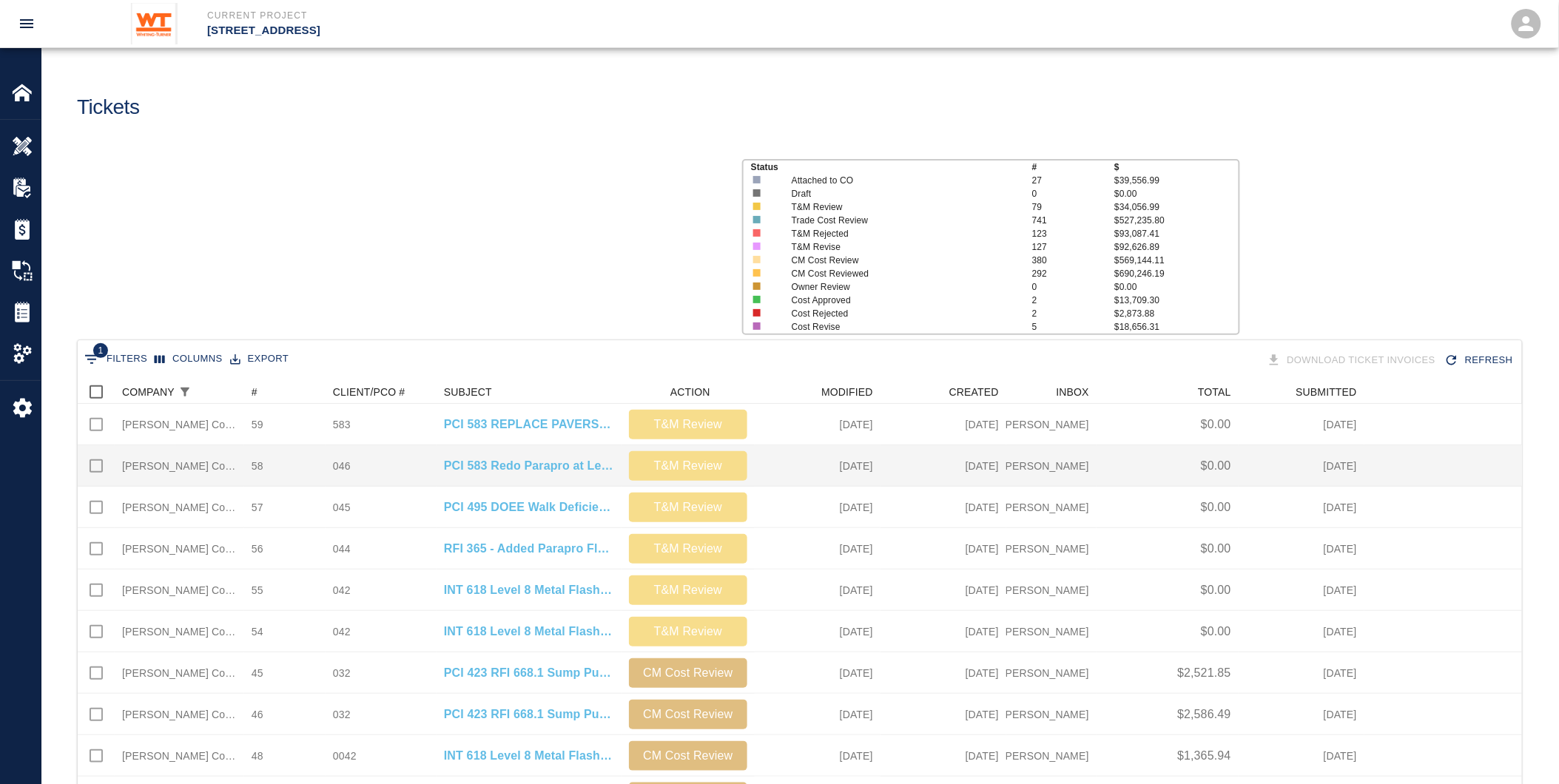
scroll to position [840, 1433]
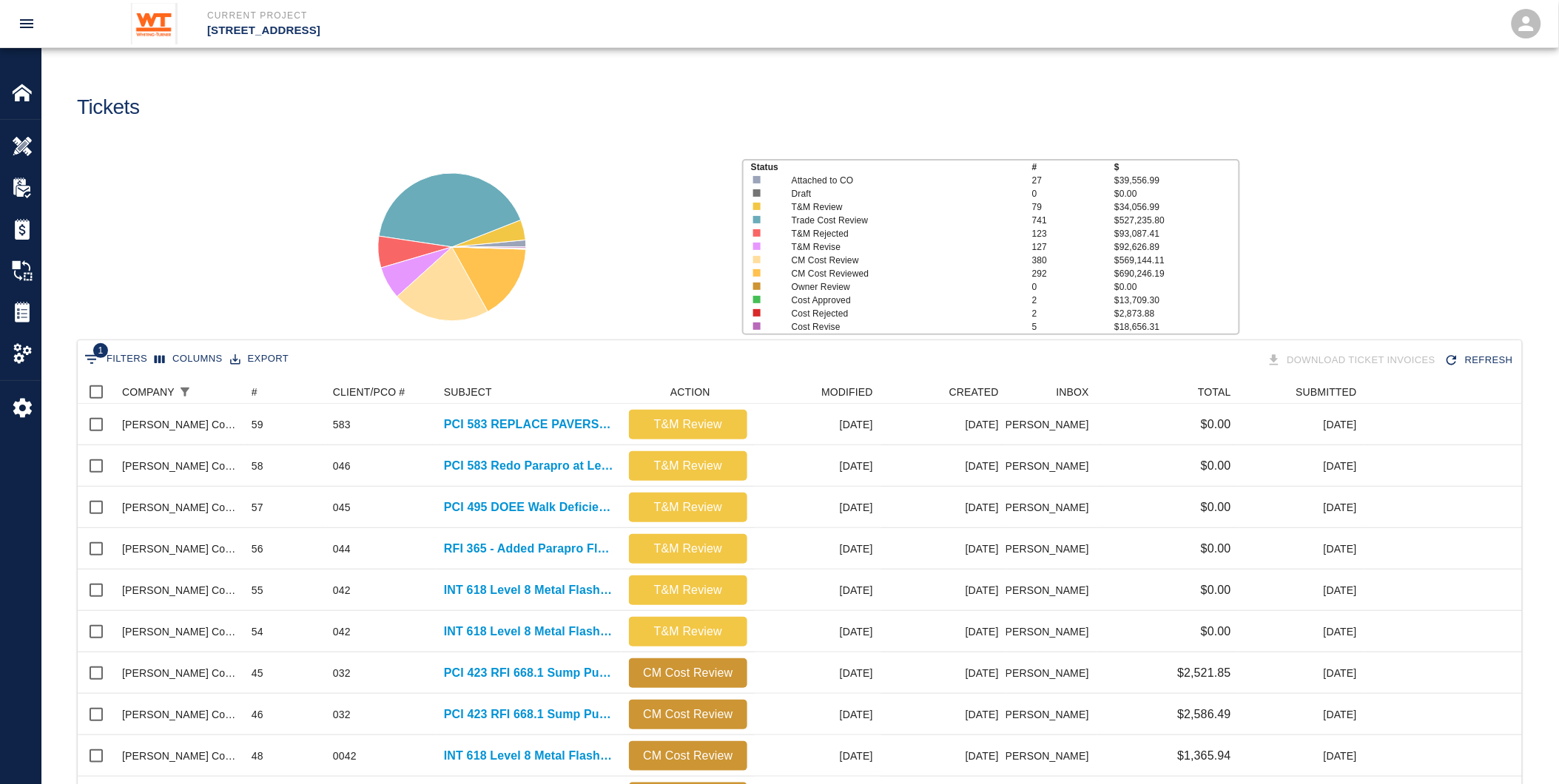
drag, startPoint x: 116, startPoint y: 179, endPoint x: 262, endPoint y: 227, distance: 153.7
click at [116, 179] on div "Status # $ Attached to CO 27 $39,556.99 Draft 0 $0.00 T&M Review 79 $34,056.99 …" at bounding box center [794, 241] width 1529 height 197
click at [252, 393] on div "COMPANY" at bounding box center [244, 392] width 18 height 23
click at [254, 390] on div "#" at bounding box center [255, 392] width 6 height 23
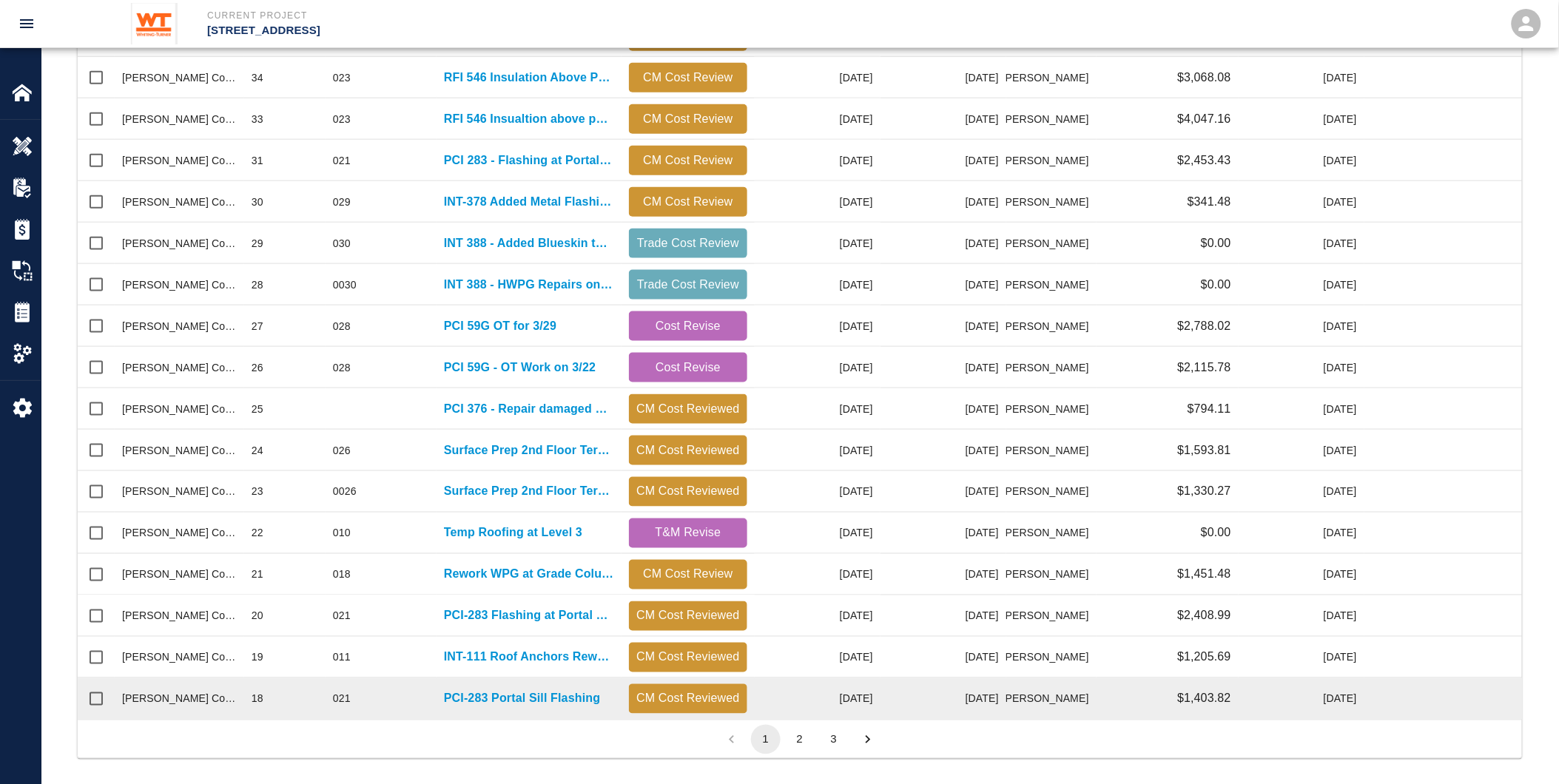
scroll to position [523, 0]
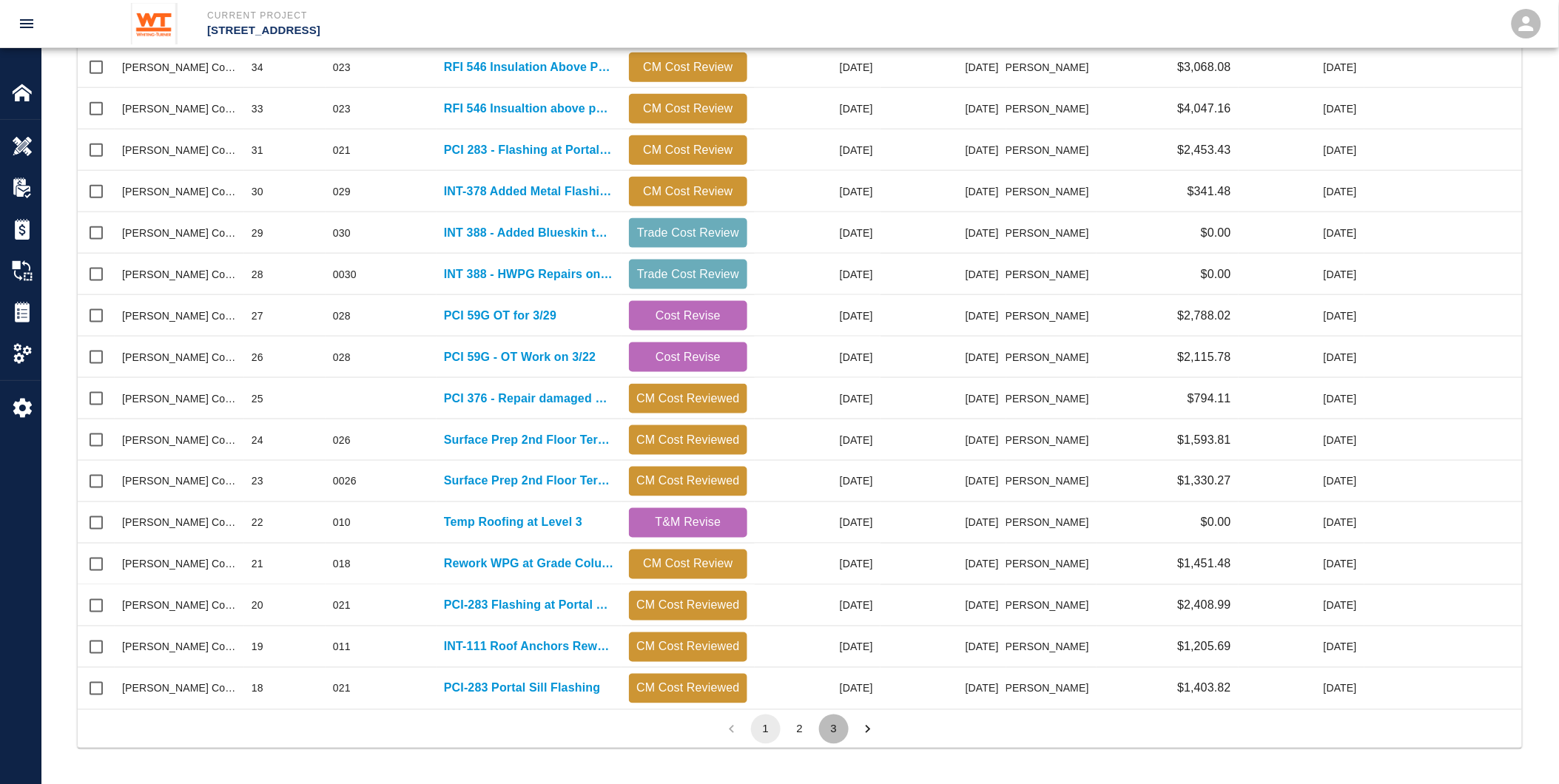
click at [836, 731] on button "3" at bounding box center [834, 730] width 29 height 29
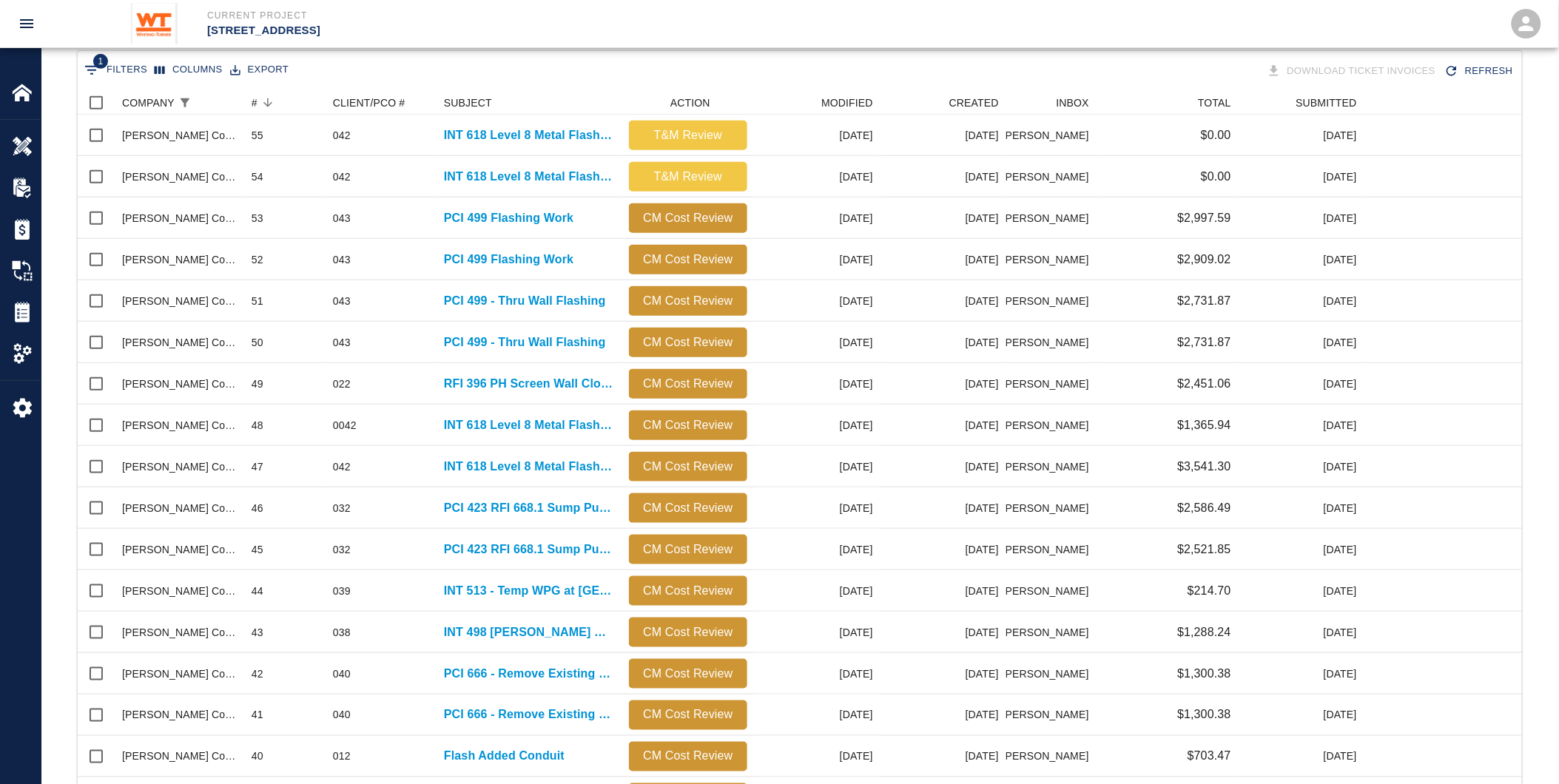
scroll to position [481, 0]
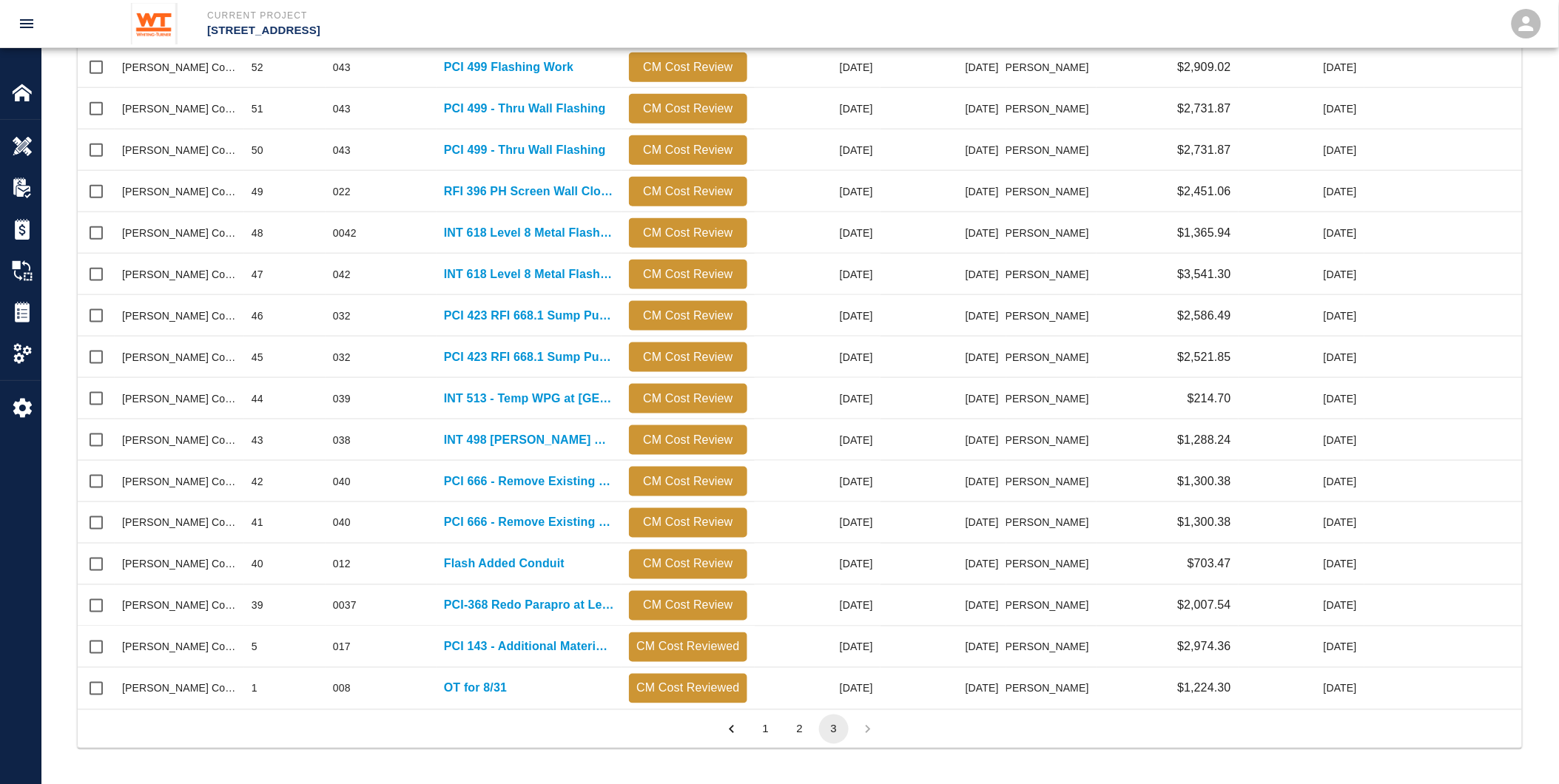
click at [802, 726] on button "2" at bounding box center [800, 730] width 29 height 29
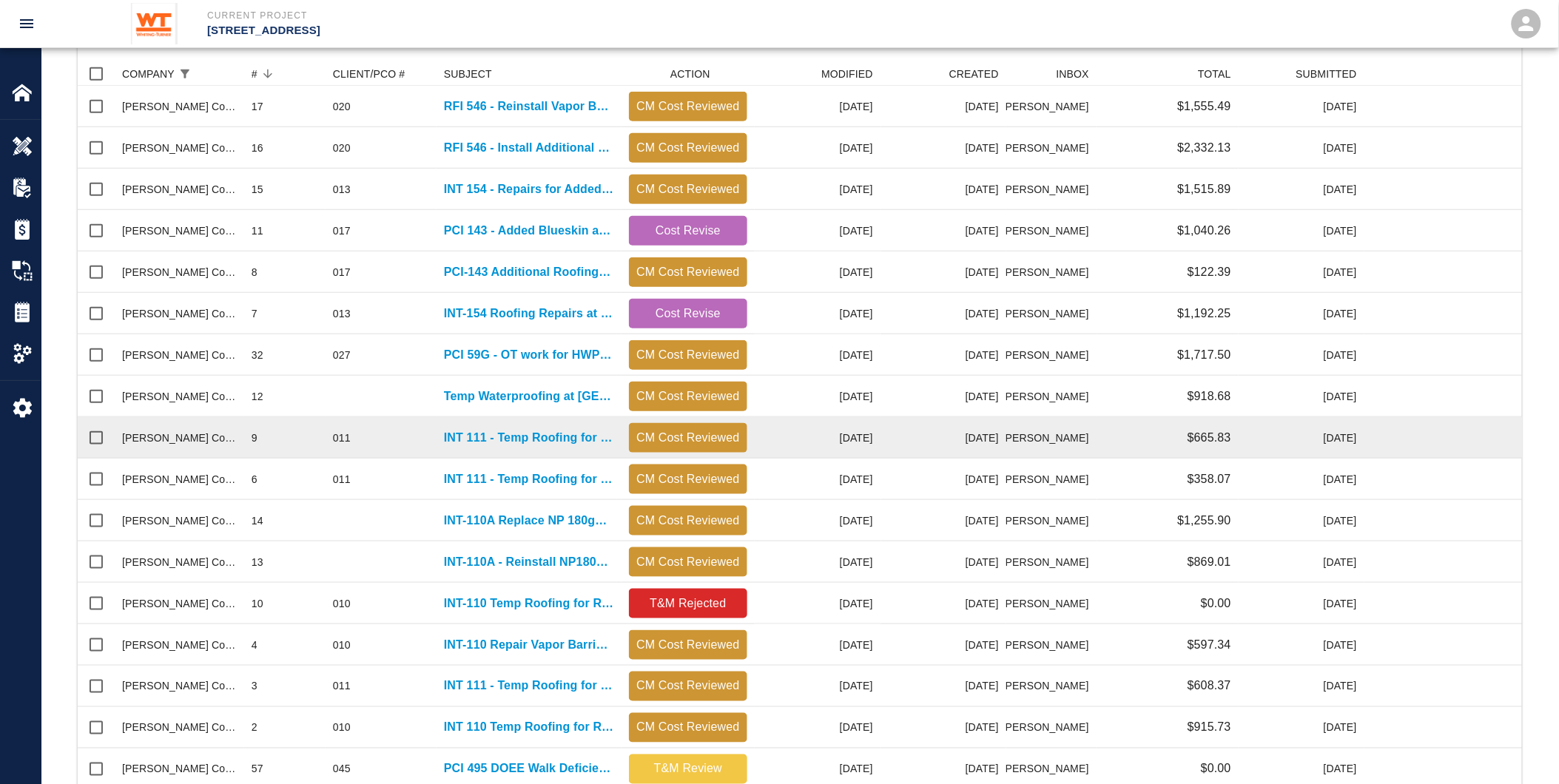
scroll to position [317, 0]
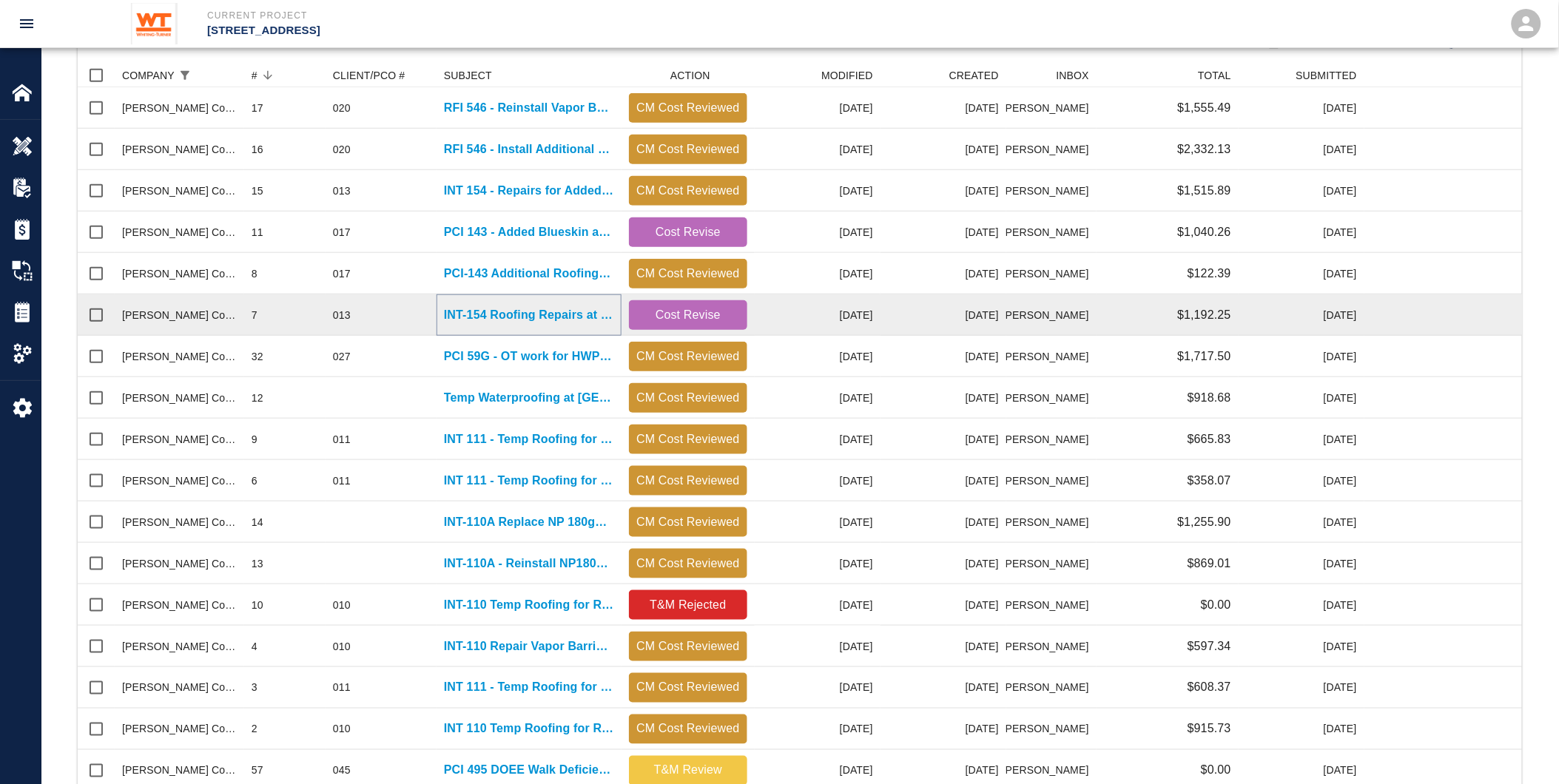
click at [492, 313] on p "INT-154 Roofing Repairs at [GEOGRAPHIC_DATA] (11-25)" at bounding box center [529, 315] width 170 height 18
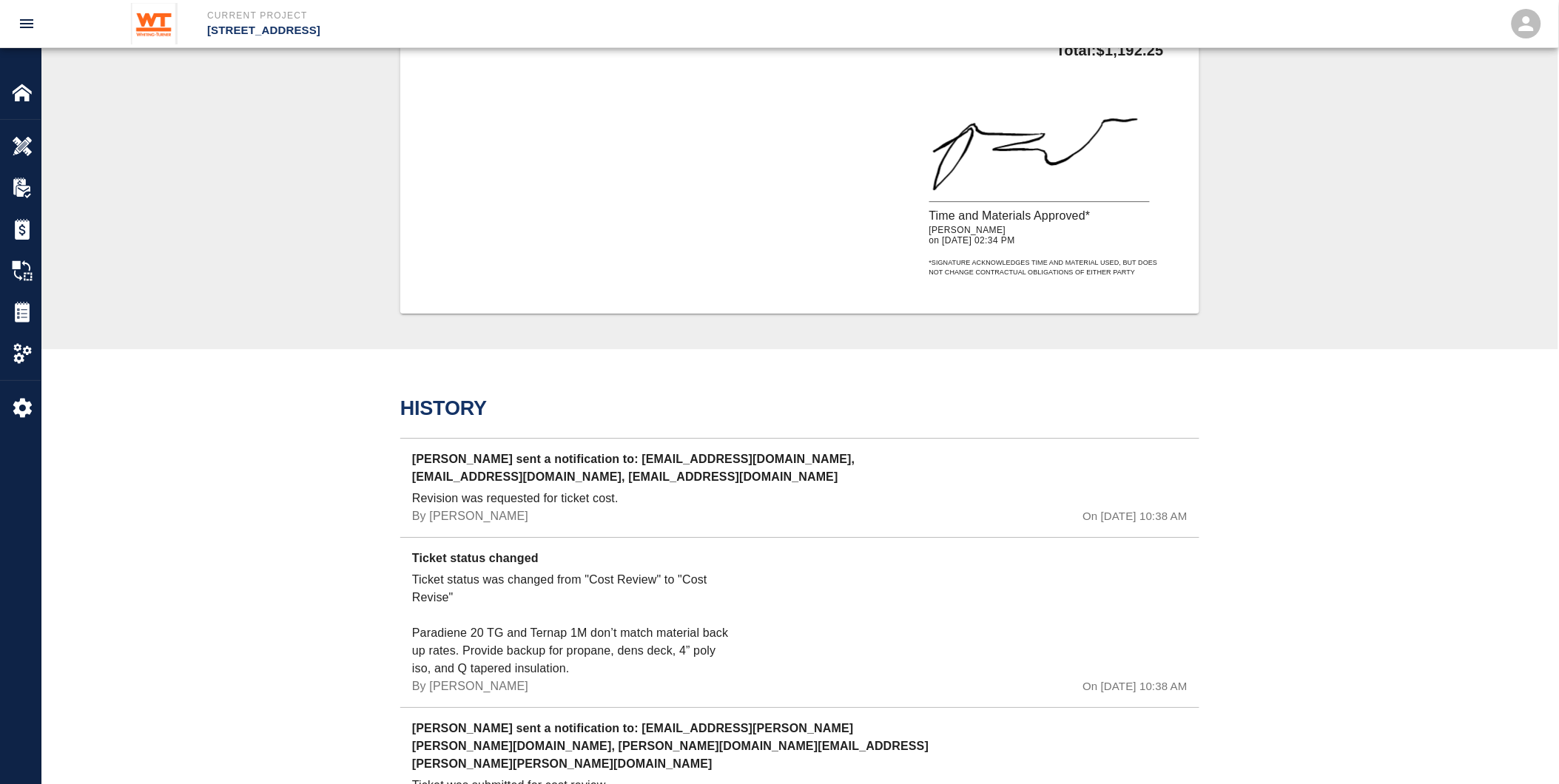
scroll to position [1562, 0]
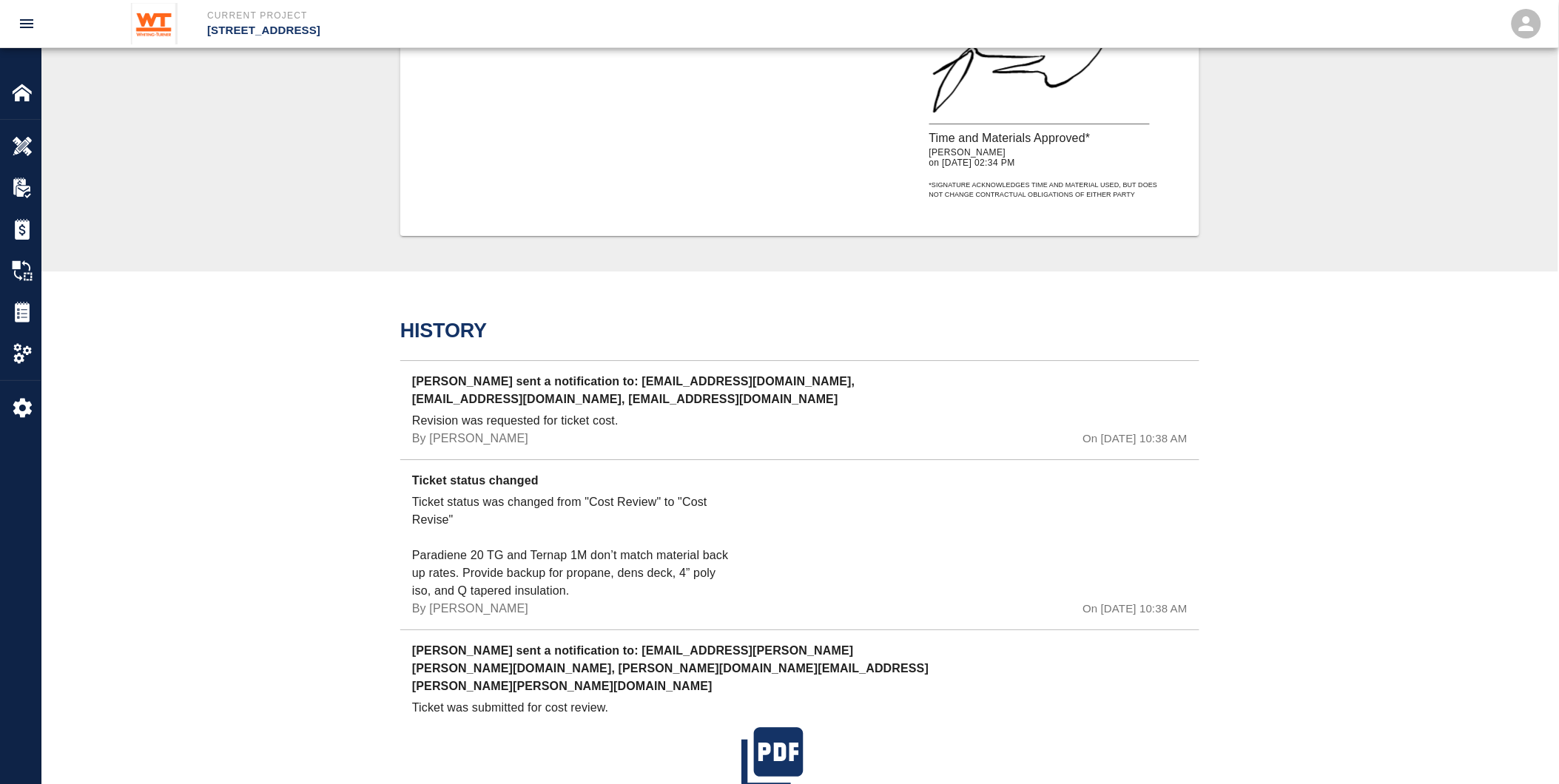
click at [422, 549] on p "Ticket status was changed from "Cost Review" to "Cost Revise" Paradiene 20 TG a…" at bounding box center [574, 547] width 324 height 107
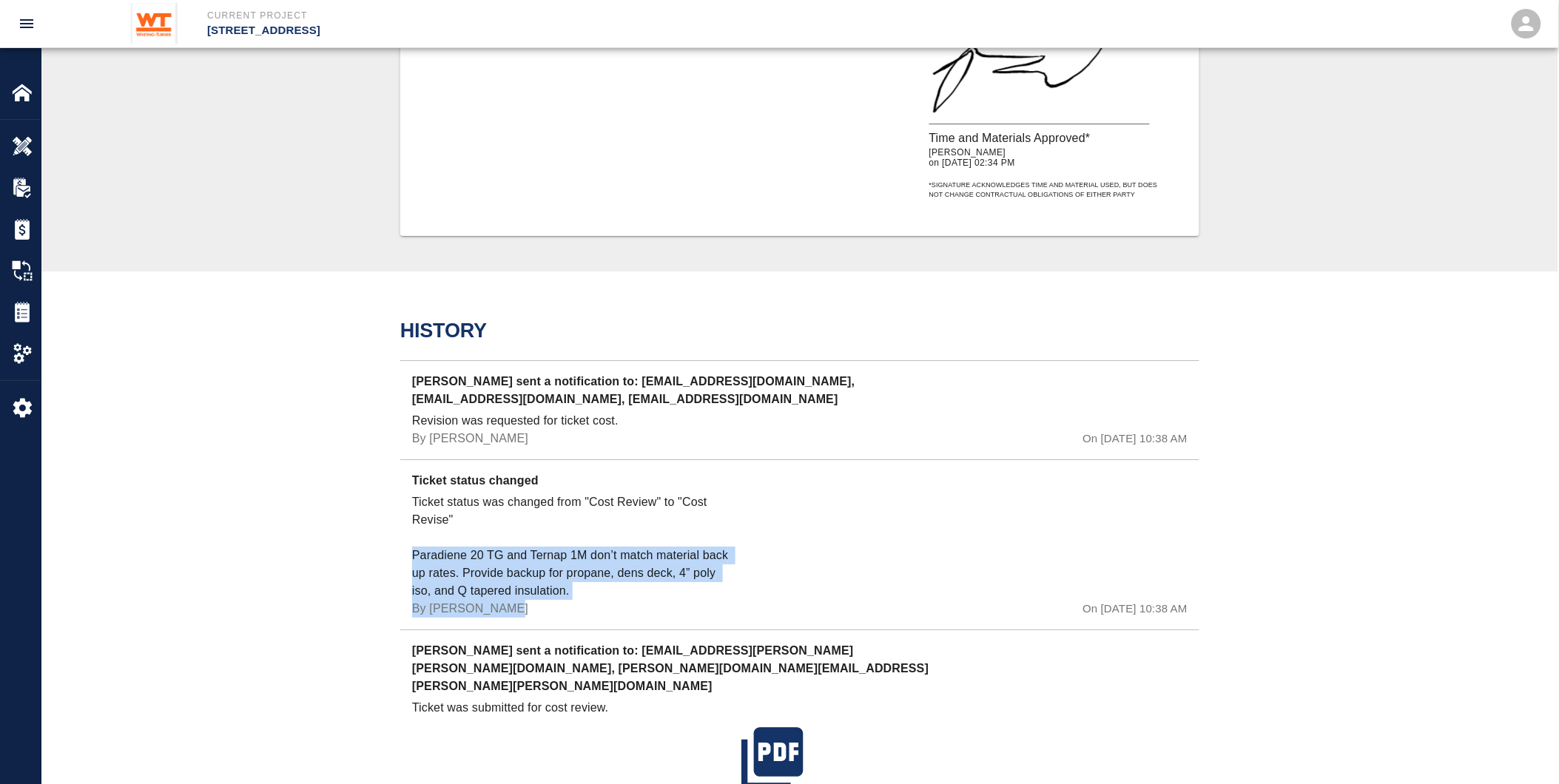
drag, startPoint x: 408, startPoint y: 550, endPoint x: 586, endPoint y: 596, distance: 183.8
click at [586, 596] on div "Ticket status changed Ticket status was changed from "Cost Review" to "Cost Rev…" at bounding box center [800, 544] width 799 height 170
drag, startPoint x: 586, startPoint y: 596, endPoint x: 581, endPoint y: 587, distance: 10.3
click at [586, 587] on p "Ticket status was changed from "Cost Review" to "Cost Revise" Paradiene 20 TG a…" at bounding box center [574, 547] width 324 height 107
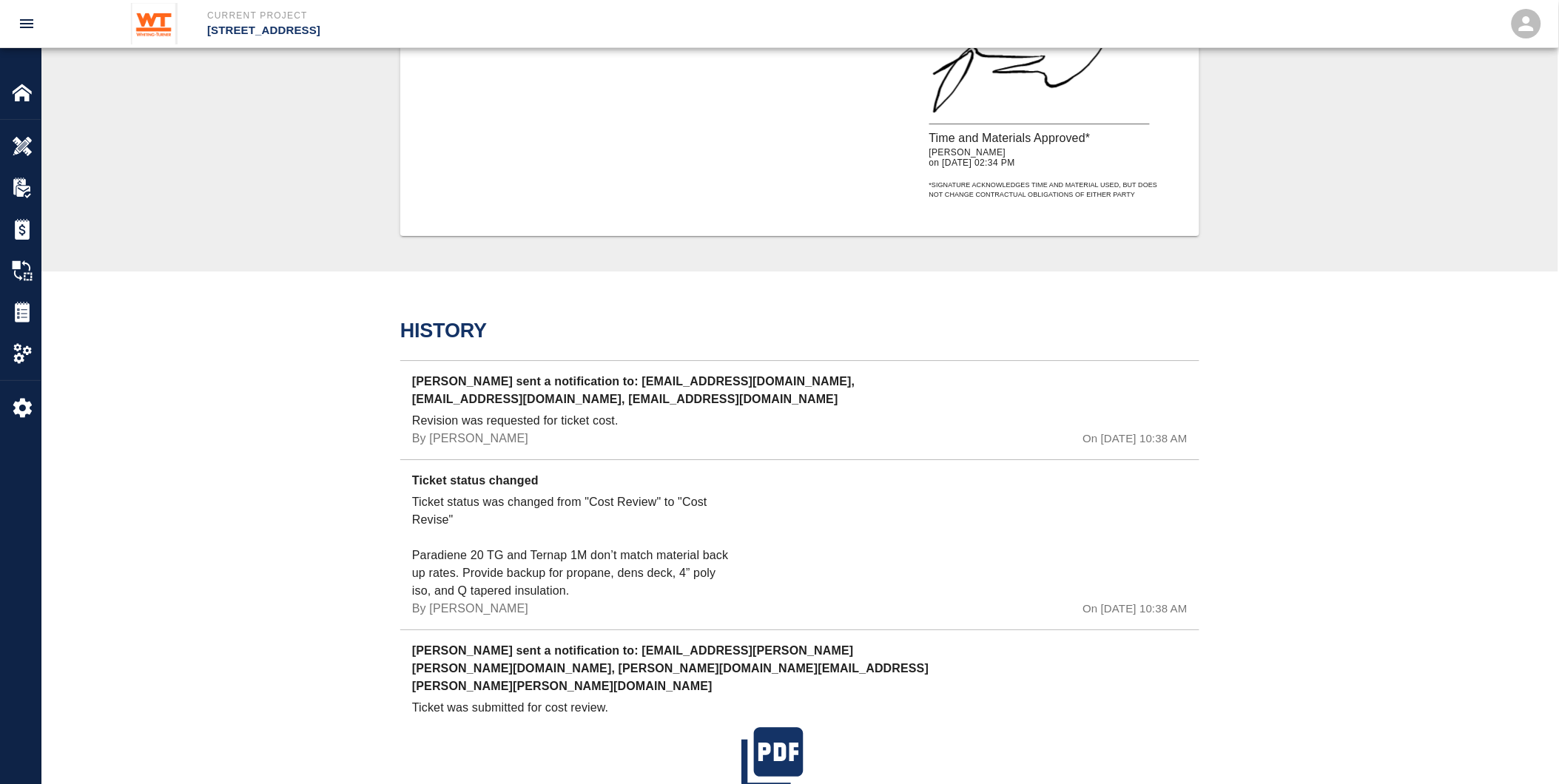
click at [592, 586] on p "Ticket status was changed from "Cost Review" to "Cost Revise" Paradiene 20 TG a…" at bounding box center [574, 547] width 324 height 107
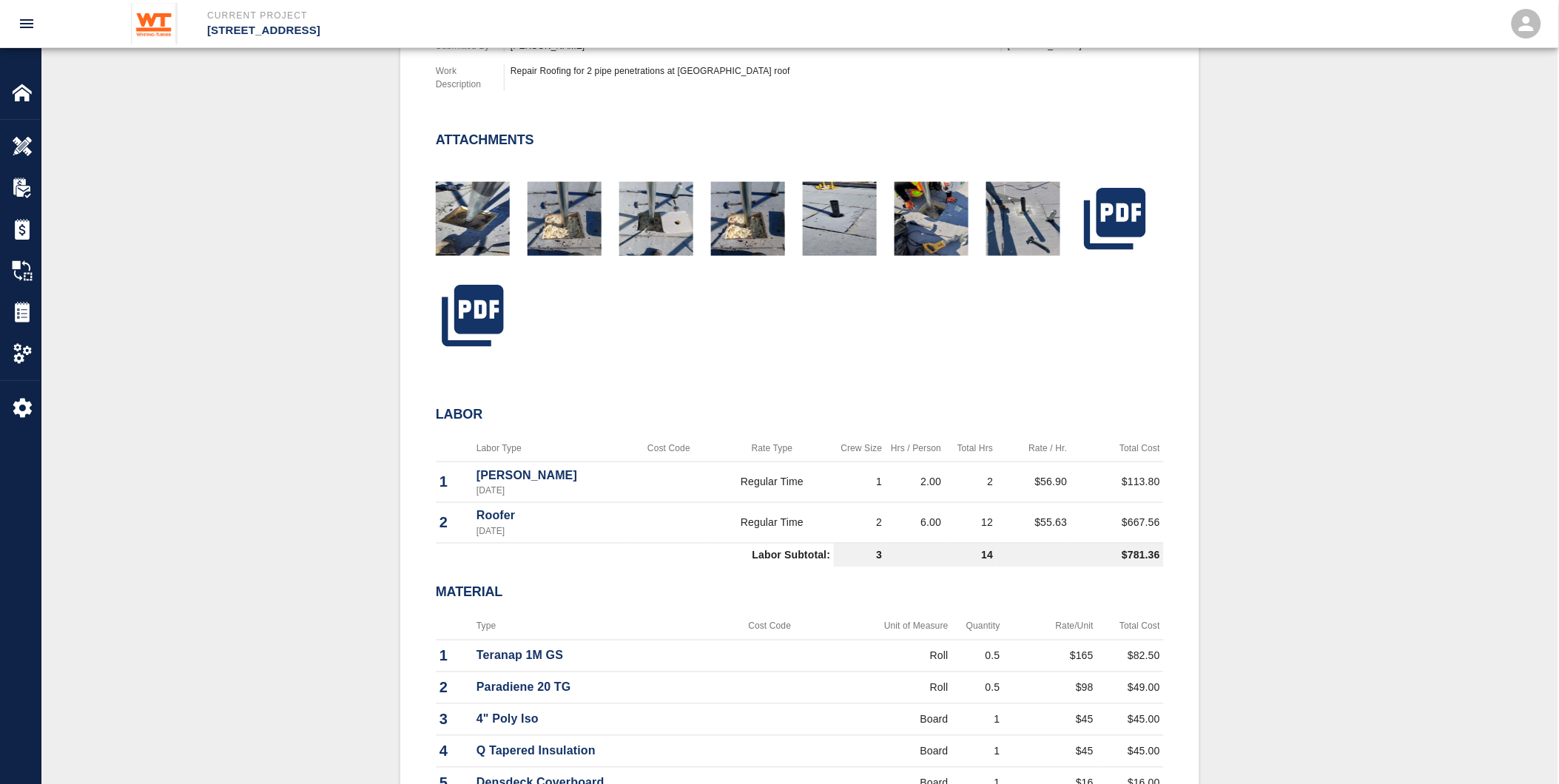
scroll to position [492, 0]
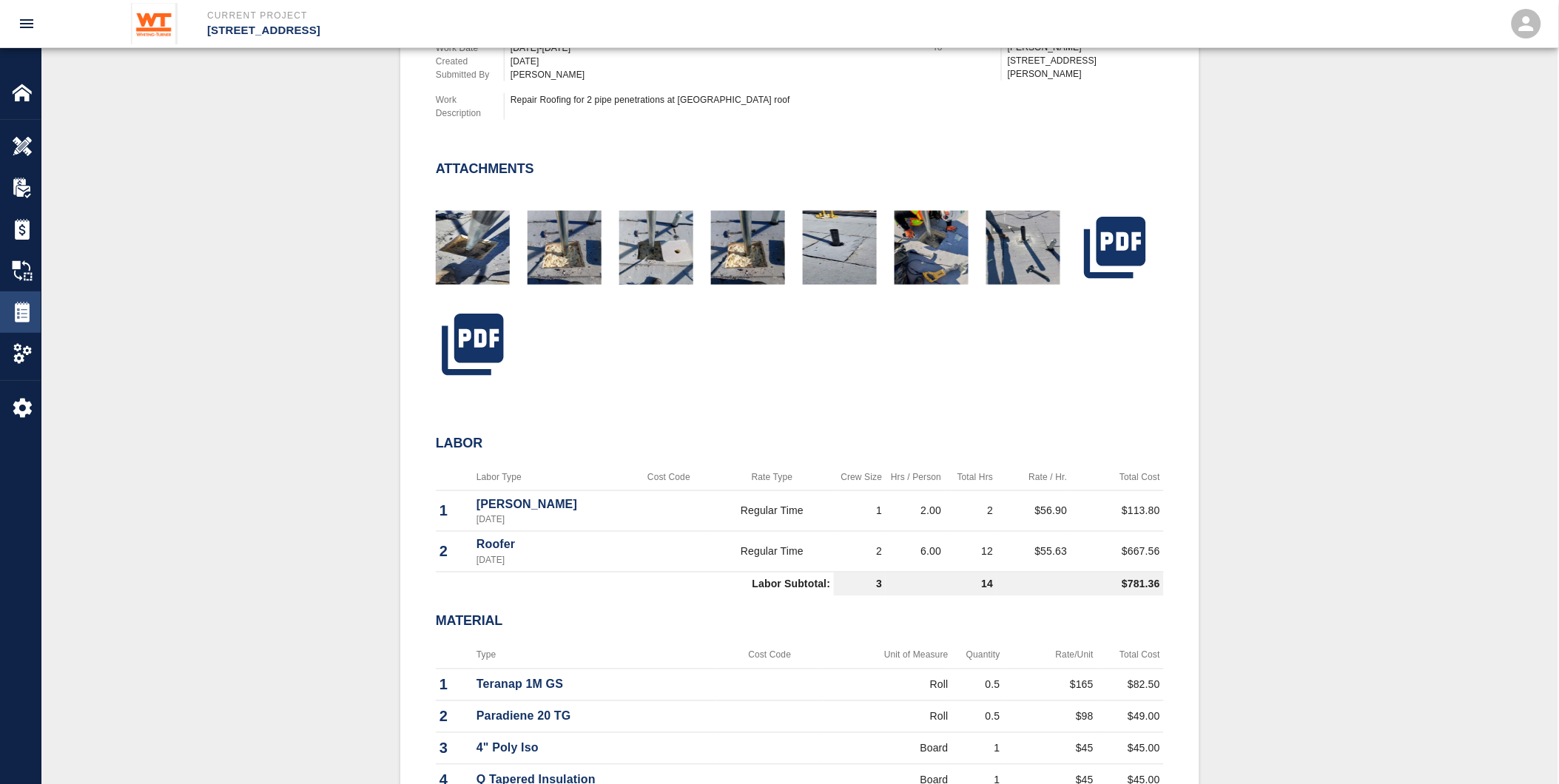
click at [12, 318] on img at bounding box center [22, 312] width 21 height 21
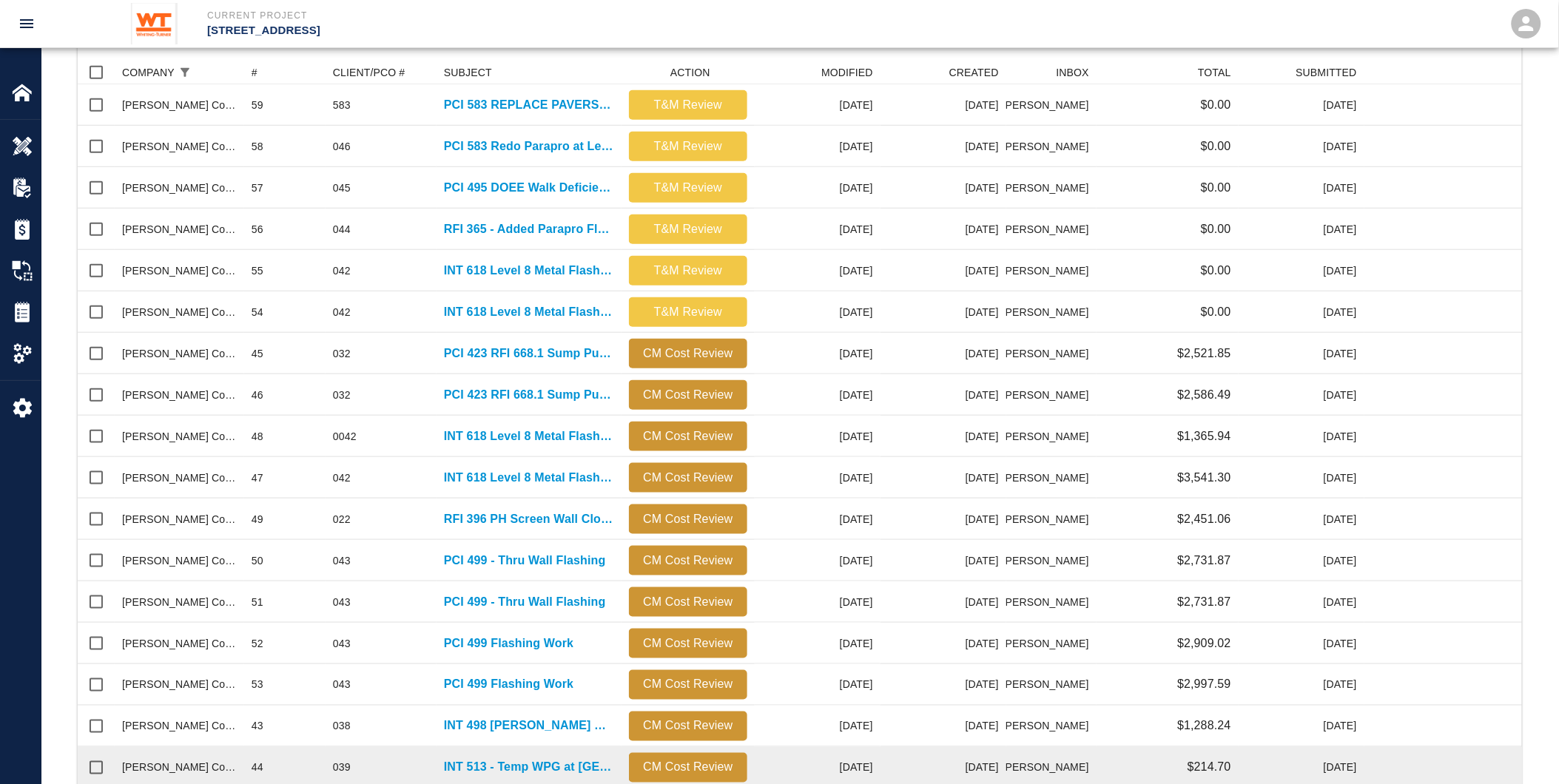
scroll to position [523, 0]
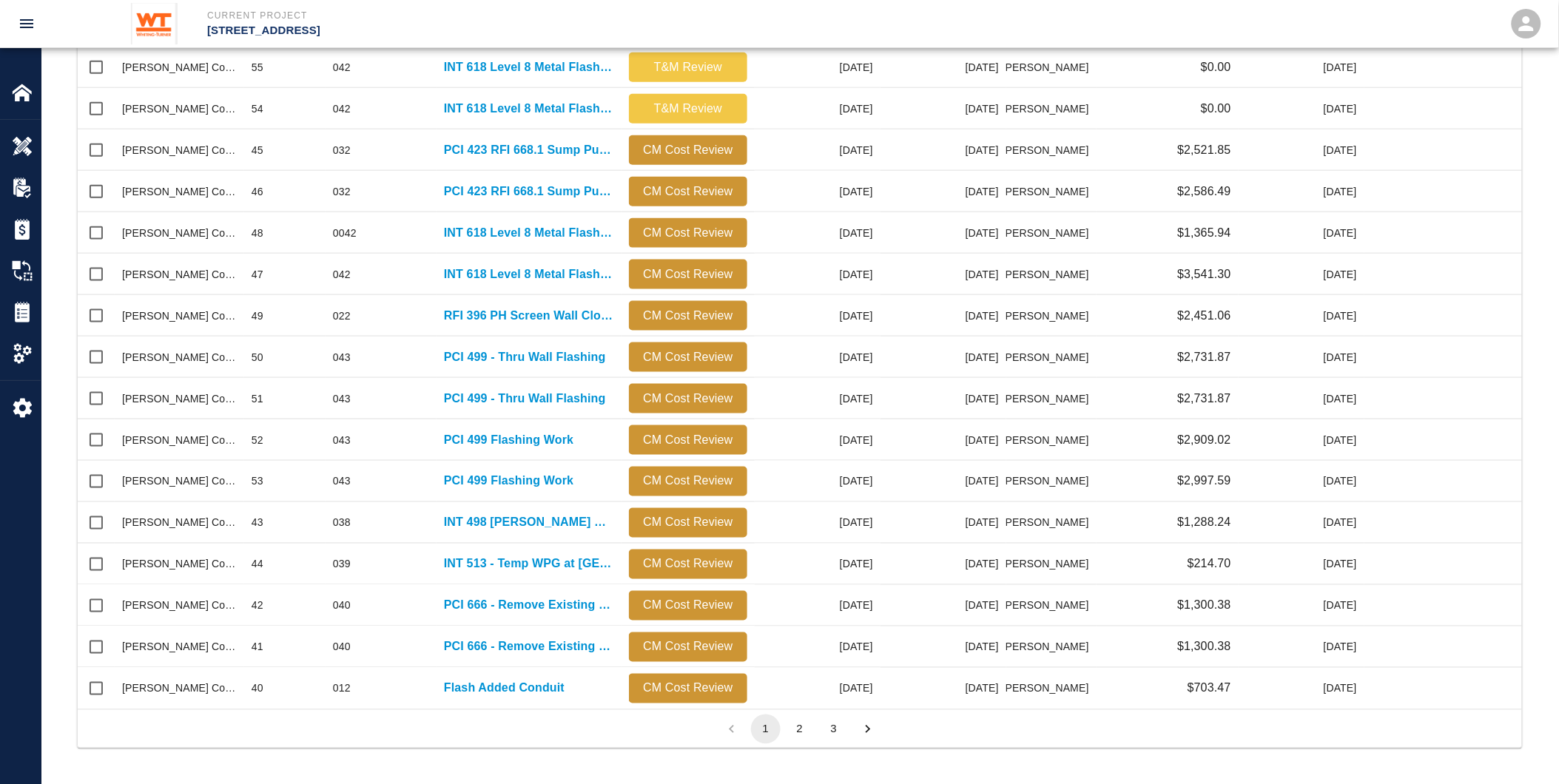
click at [804, 737] on button "2" at bounding box center [800, 730] width 29 height 29
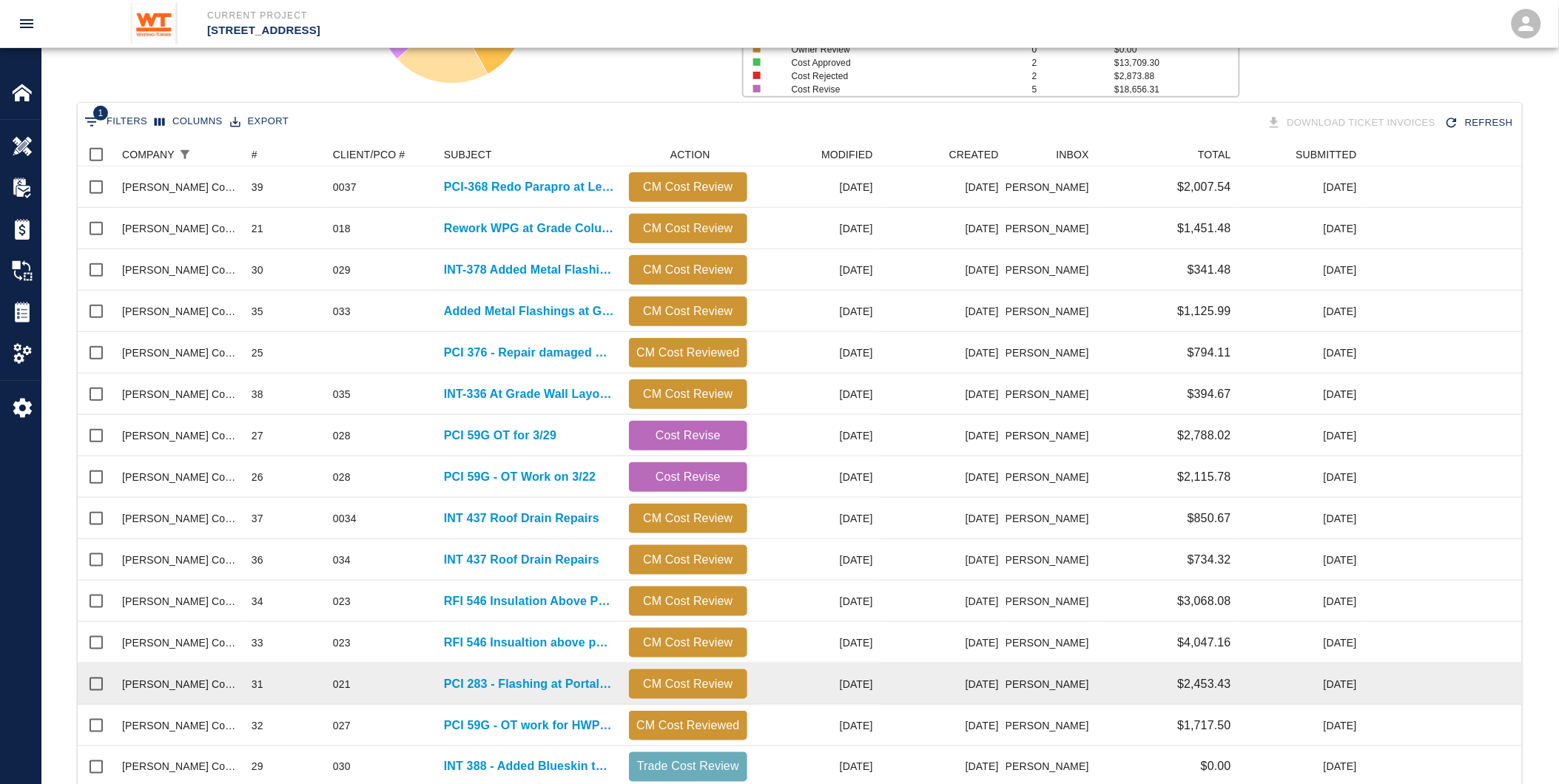
scroll to position [195, 0]
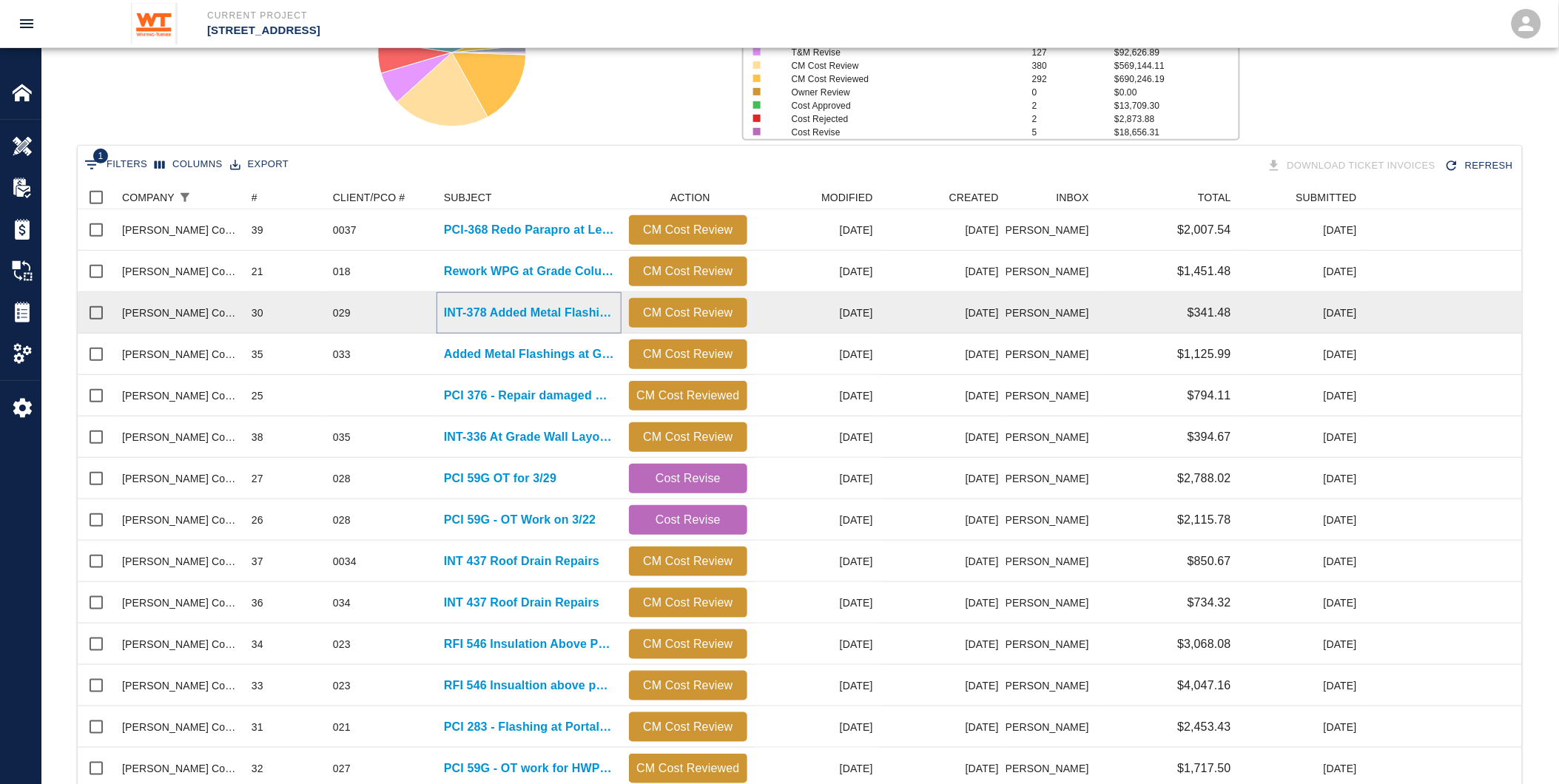
click at [468, 304] on p "INT-378 Added Metal Flashin at [GEOGRAPHIC_DATA]" at bounding box center [529, 313] width 170 height 18
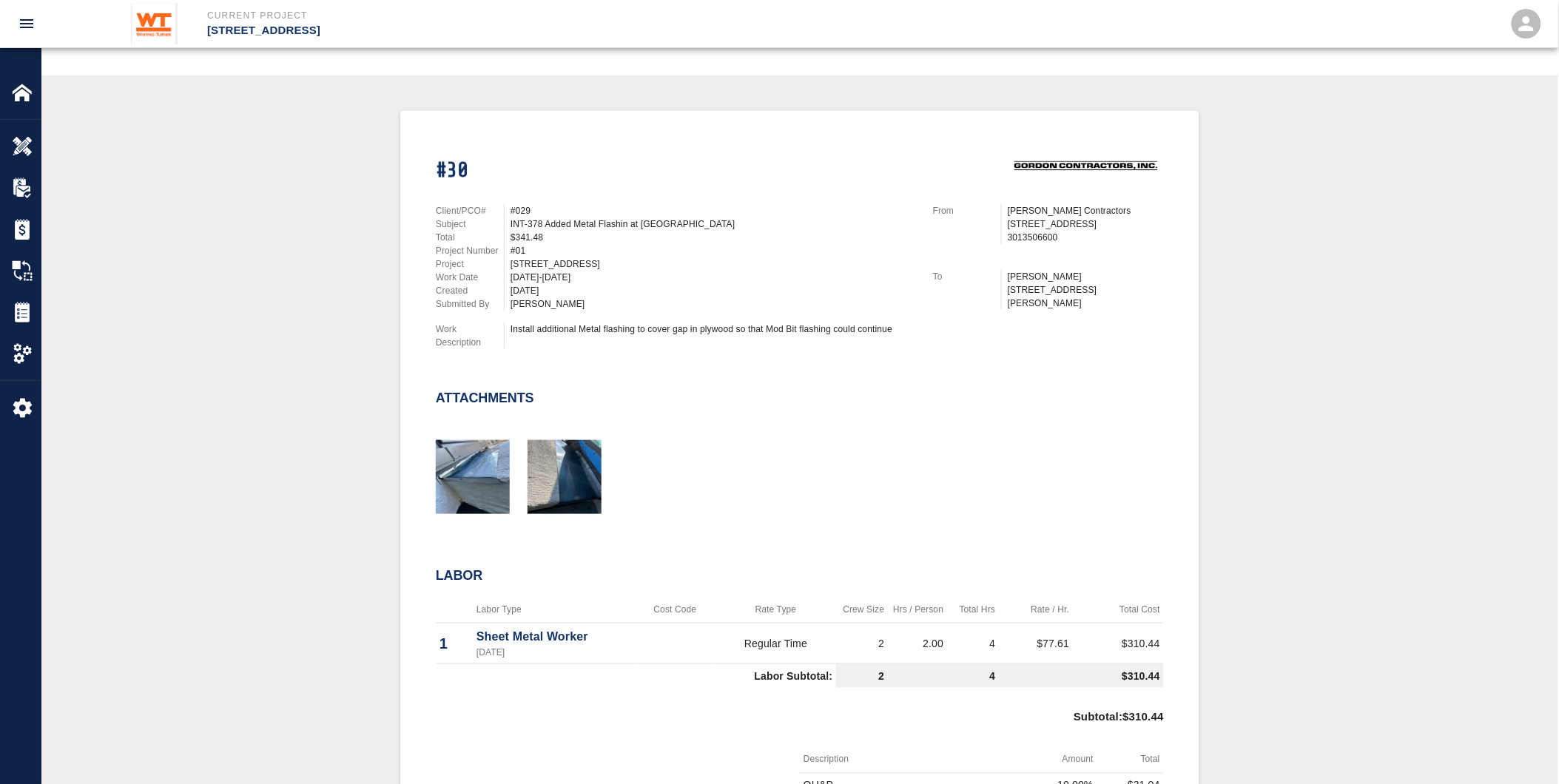
scroll to position [329, 0]
